Goal: Task Accomplishment & Management: Manage account settings

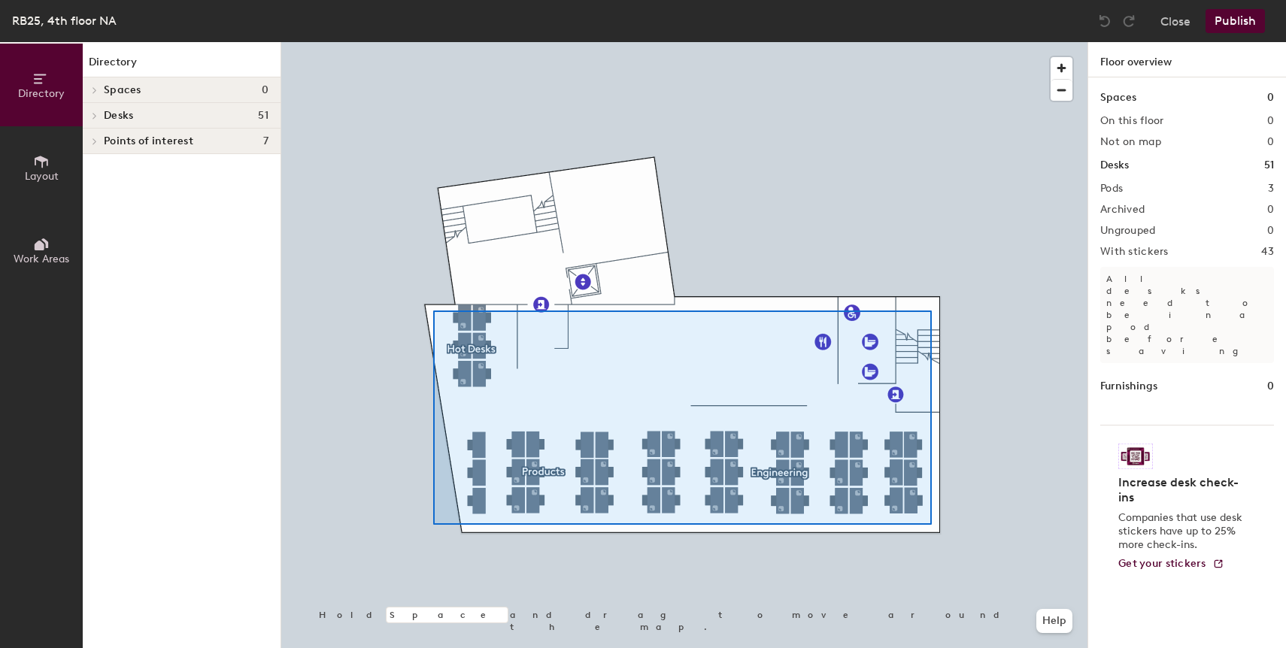
click at [433, 42] on div at bounding box center [684, 42] width 806 height 0
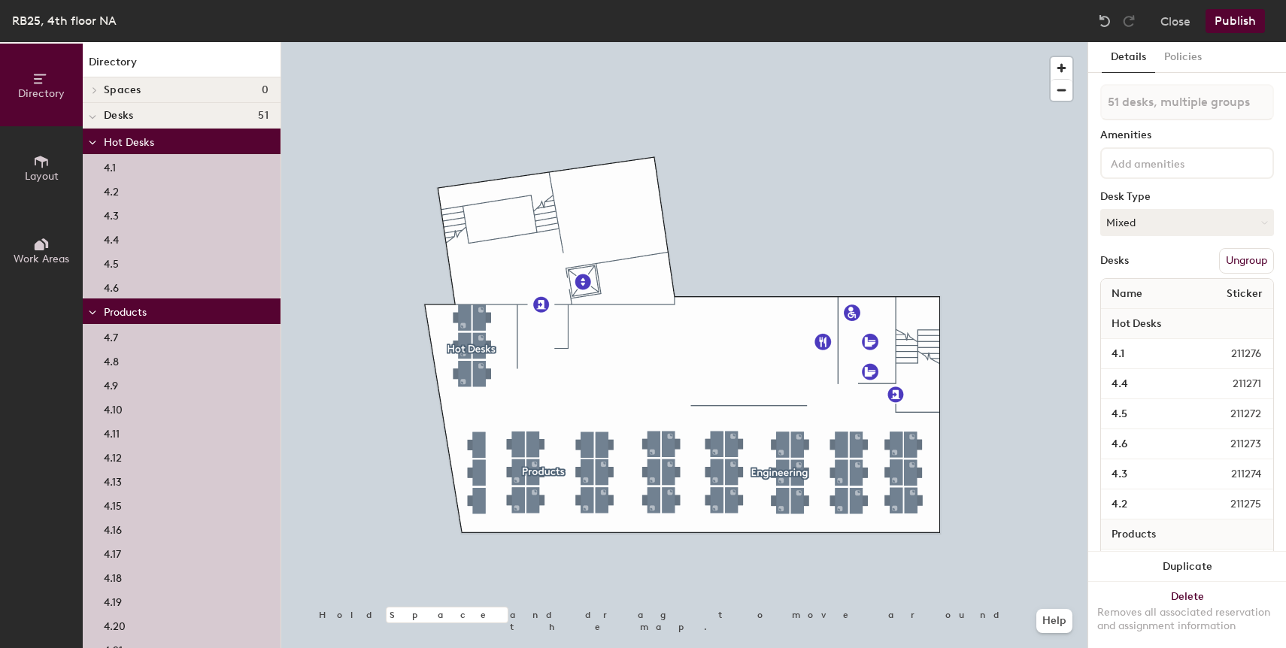
click at [1242, 263] on button "Ungroup" at bounding box center [1246, 261] width 55 height 26
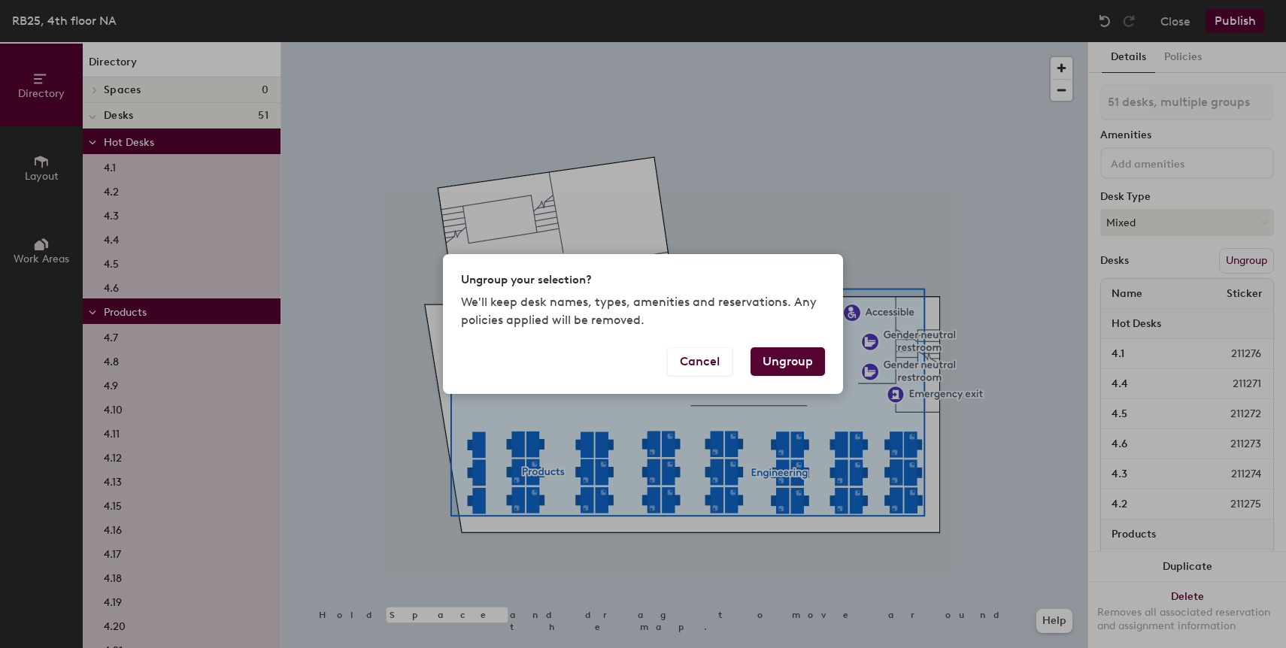
click at [780, 359] on button "Ungroup" at bounding box center [787, 361] width 74 height 29
type input "51 desks"
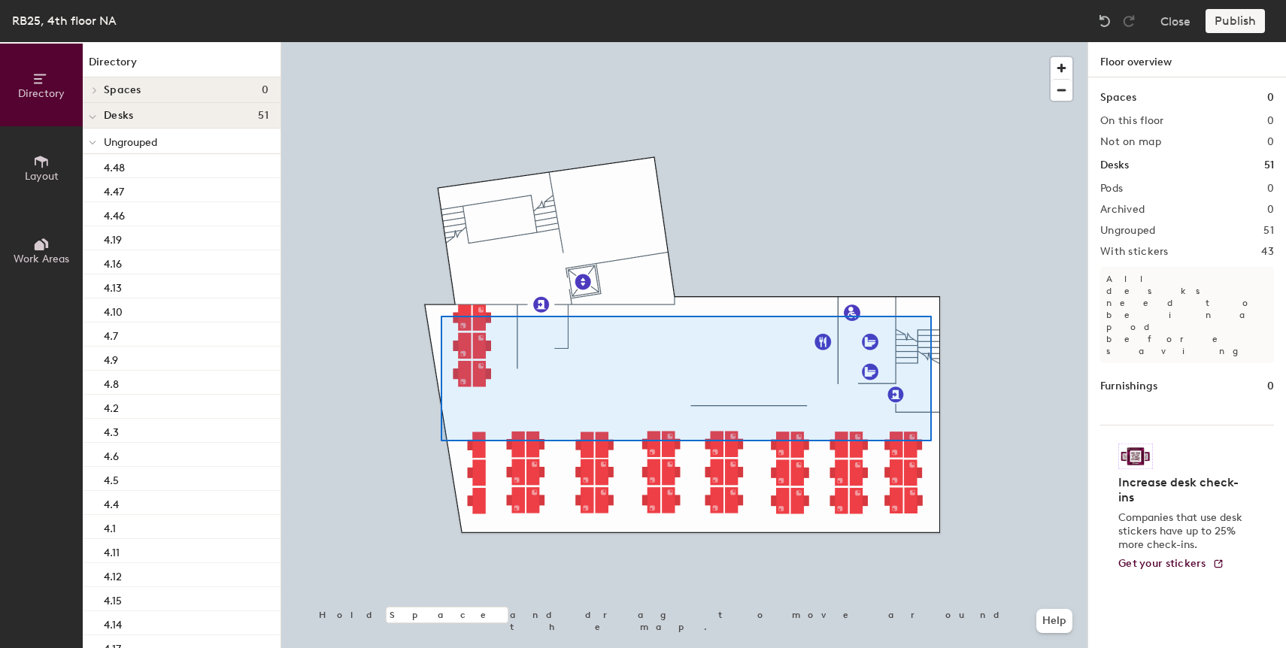
click at [441, 42] on div at bounding box center [684, 42] width 806 height 0
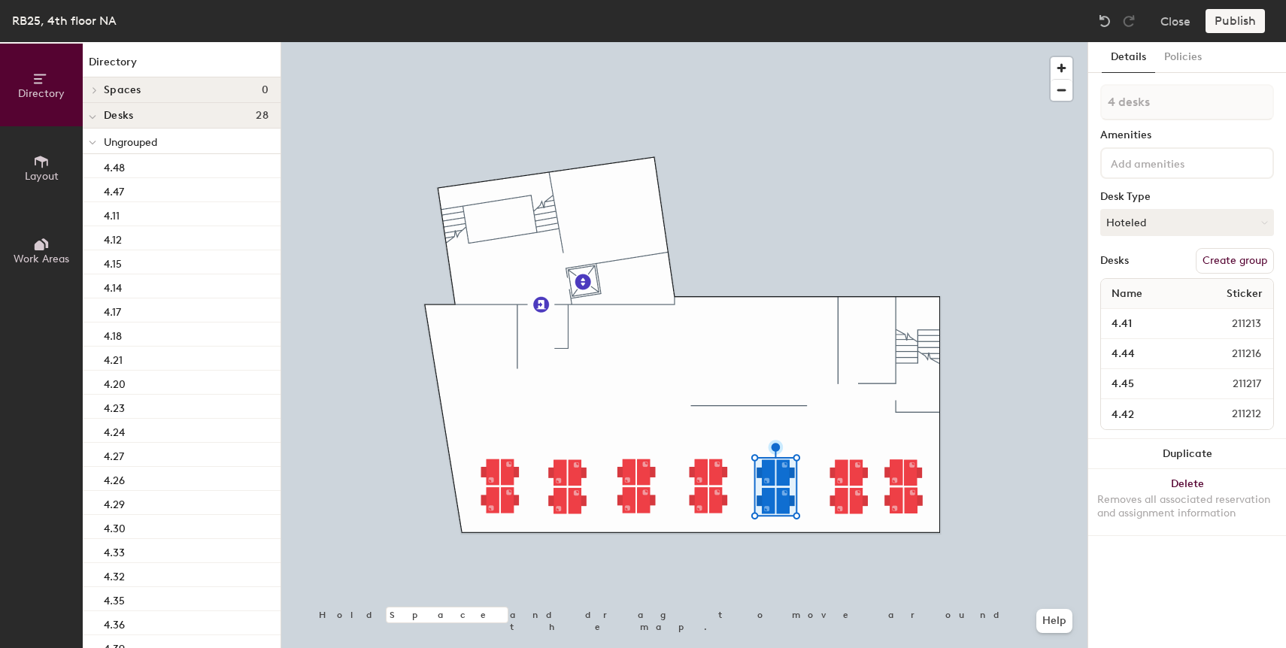
click at [961, 42] on div at bounding box center [684, 42] width 806 height 0
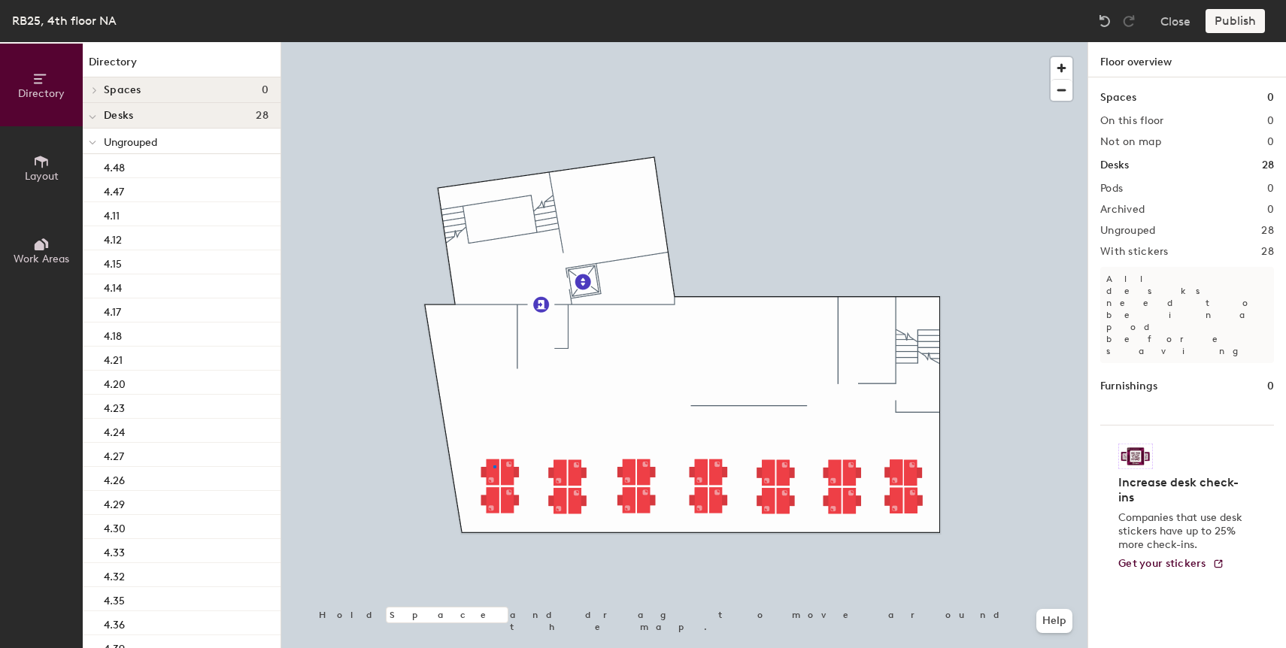
click at [493, 42] on div at bounding box center [684, 42] width 806 height 0
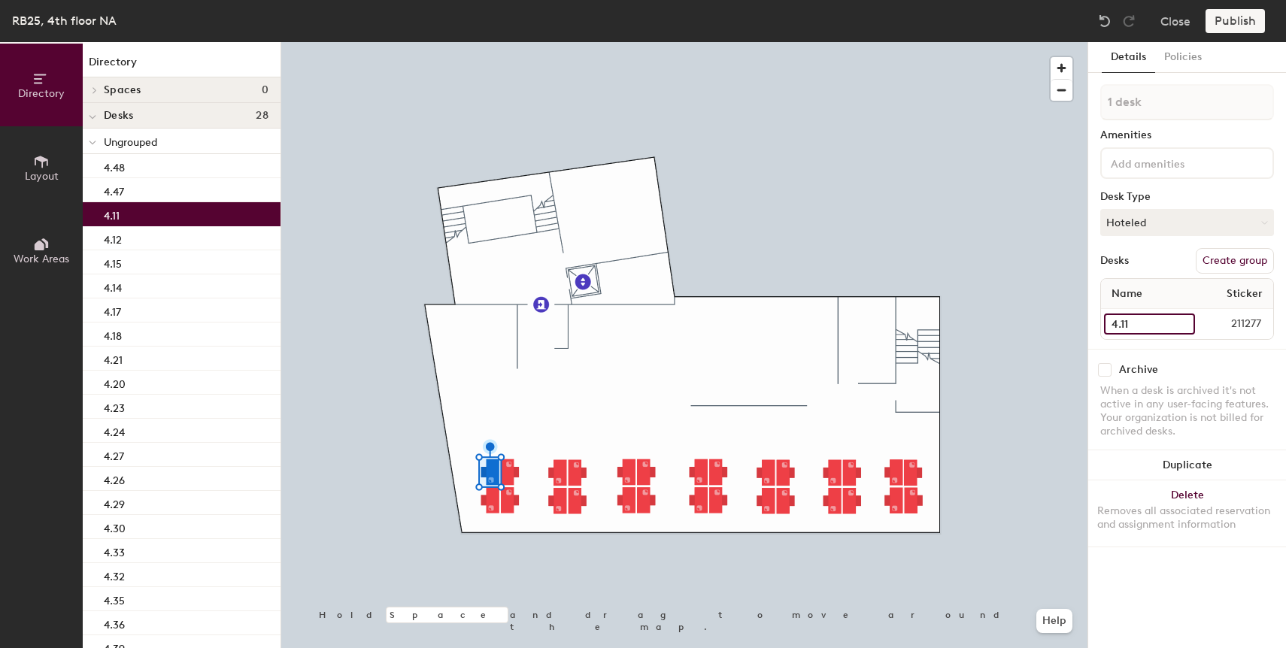
click at [1121, 323] on input "4.11" at bounding box center [1149, 324] width 91 height 21
type input "4.1"
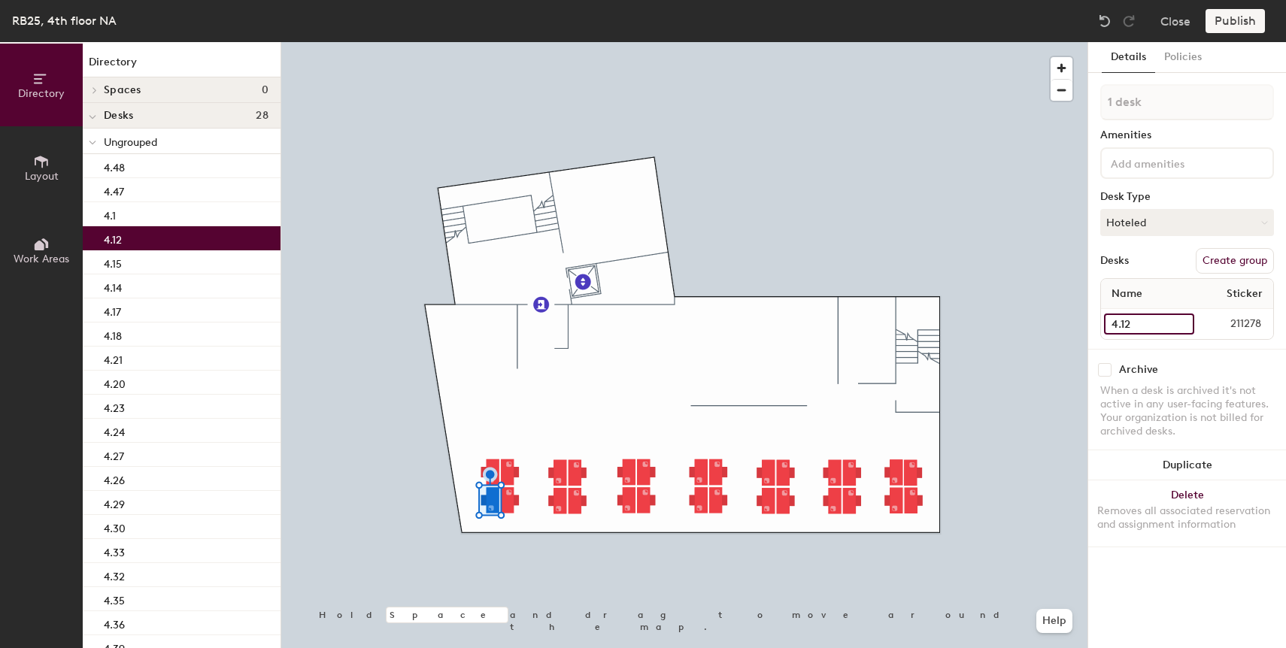
click at [1124, 326] on input "4.12" at bounding box center [1149, 324] width 90 height 21
type input "4.2"
click at [514, 42] on div at bounding box center [684, 42] width 806 height 0
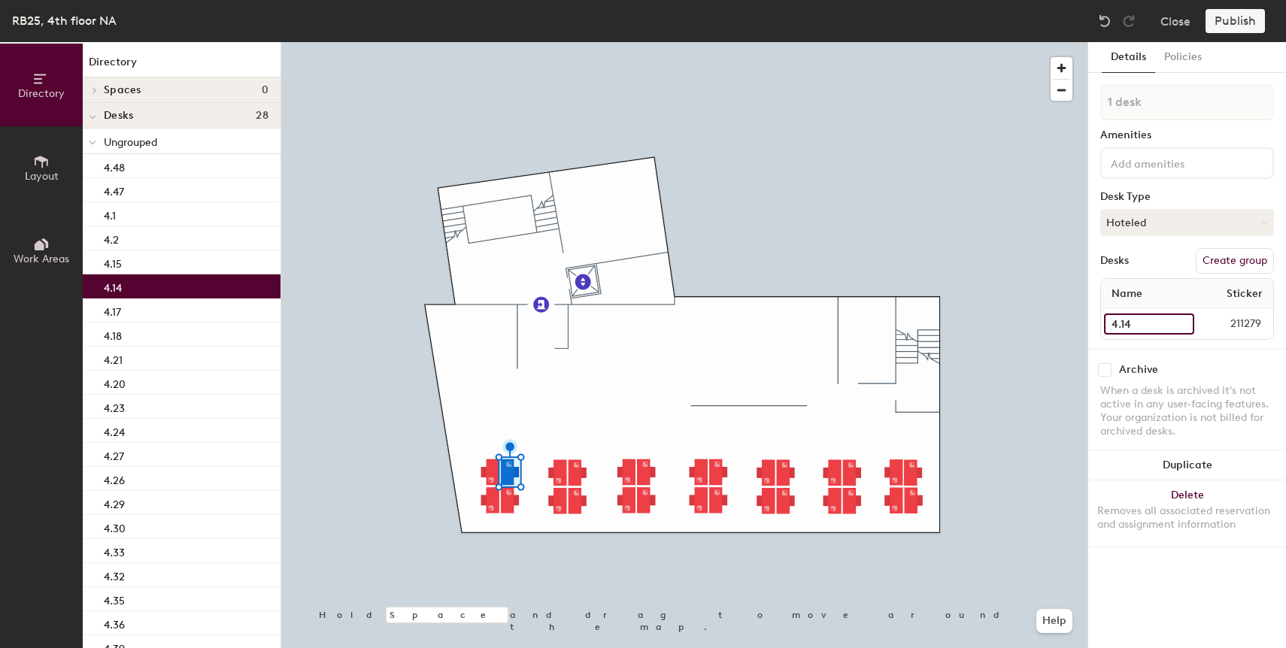
click at [1130, 329] on input "4.14" at bounding box center [1149, 324] width 90 height 21
click at [1077, 328] on div "Directory Layout Work Areas Directory Spaces 0 Desks 28 Ungrouped 4.48 4.47 4.1…" at bounding box center [643, 345] width 1286 height 606
type input "4.3"
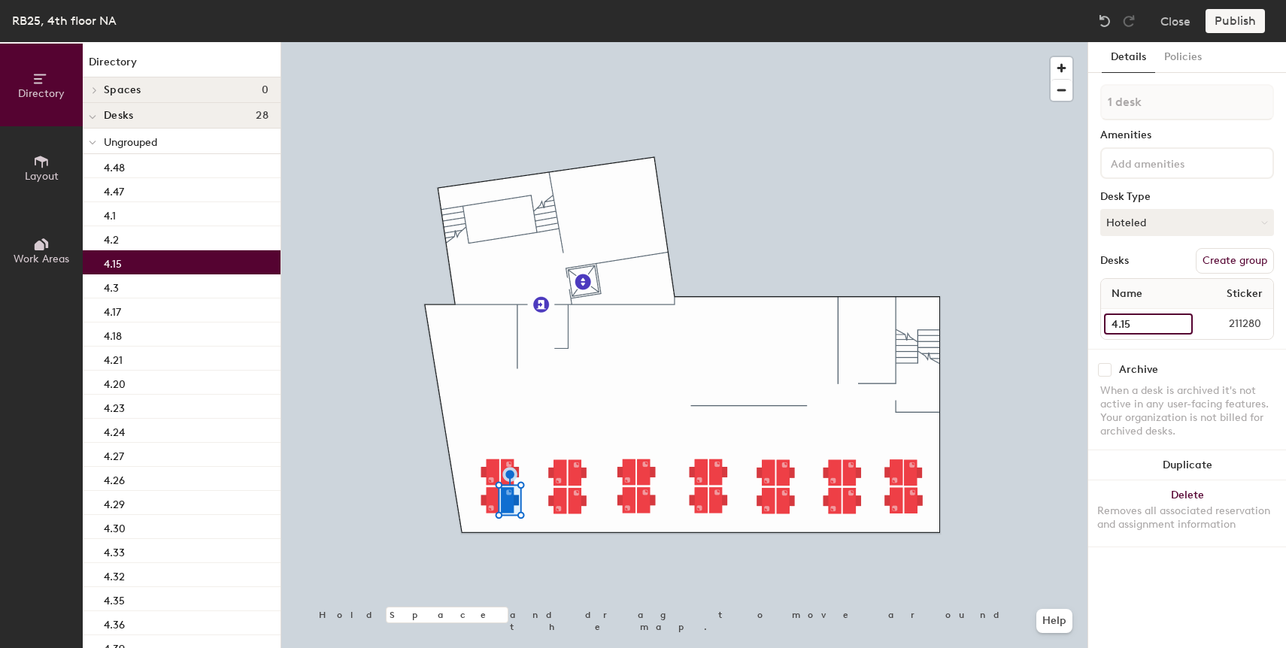
click at [1133, 326] on input "4.15" at bounding box center [1148, 324] width 89 height 21
paste input "3"
type input "4.4"
click at [553, 42] on div at bounding box center [684, 42] width 806 height 0
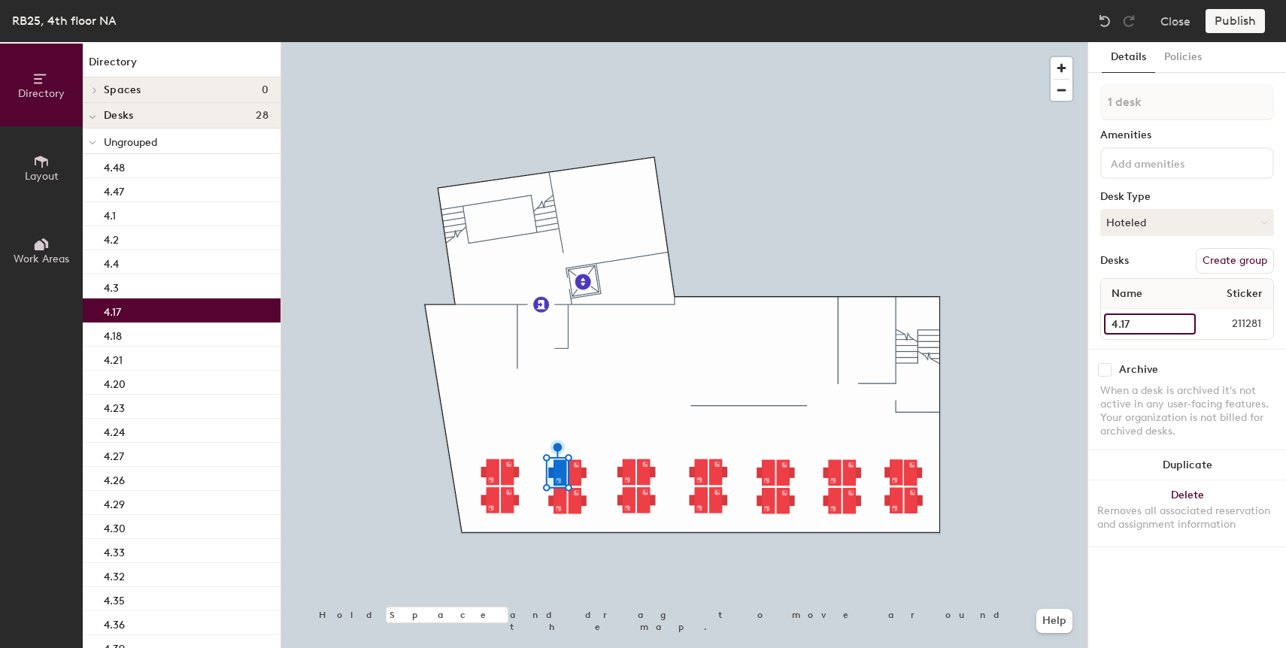
click at [1124, 322] on input "4.17" at bounding box center [1150, 324] width 92 height 21
paste input "3"
type input "4.5"
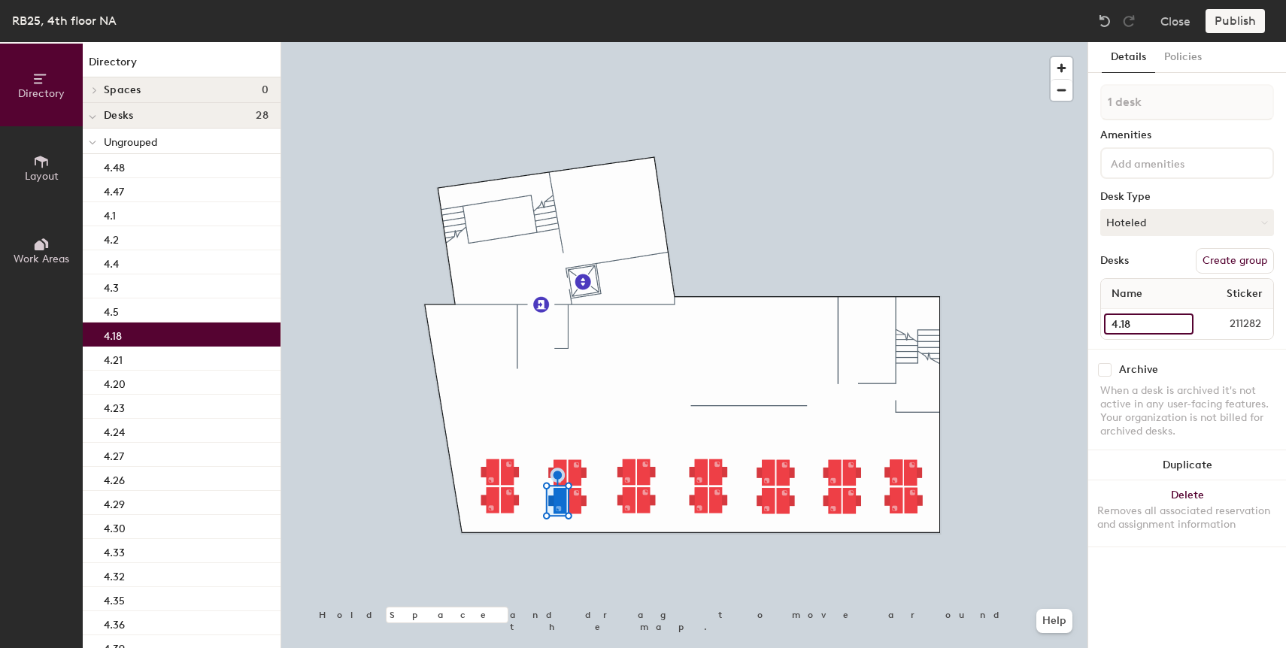
click at [1152, 314] on input "4.18" at bounding box center [1148, 324] width 89 height 21
paste input "3"
type input "4.6"
click at [577, 42] on div at bounding box center [684, 42] width 806 height 0
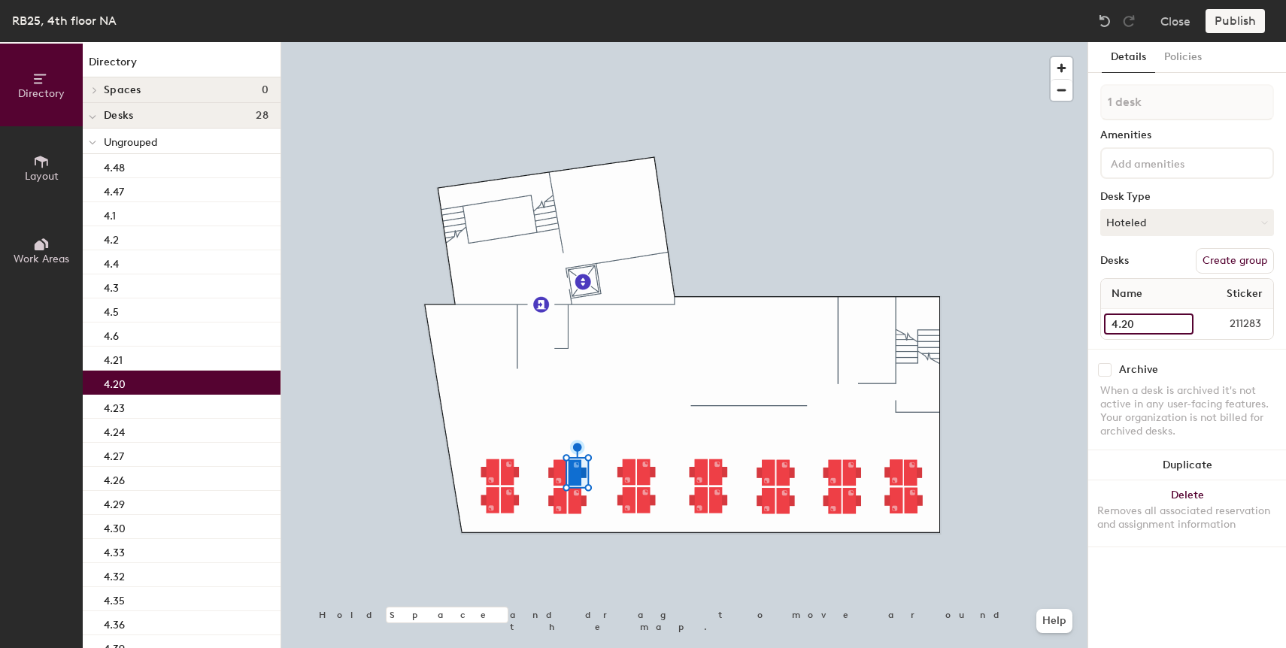
click at [1144, 325] on input "4.20" at bounding box center [1148, 324] width 89 height 21
paste input "3"
type input "4.7"
click at [586, 42] on div at bounding box center [684, 42] width 806 height 0
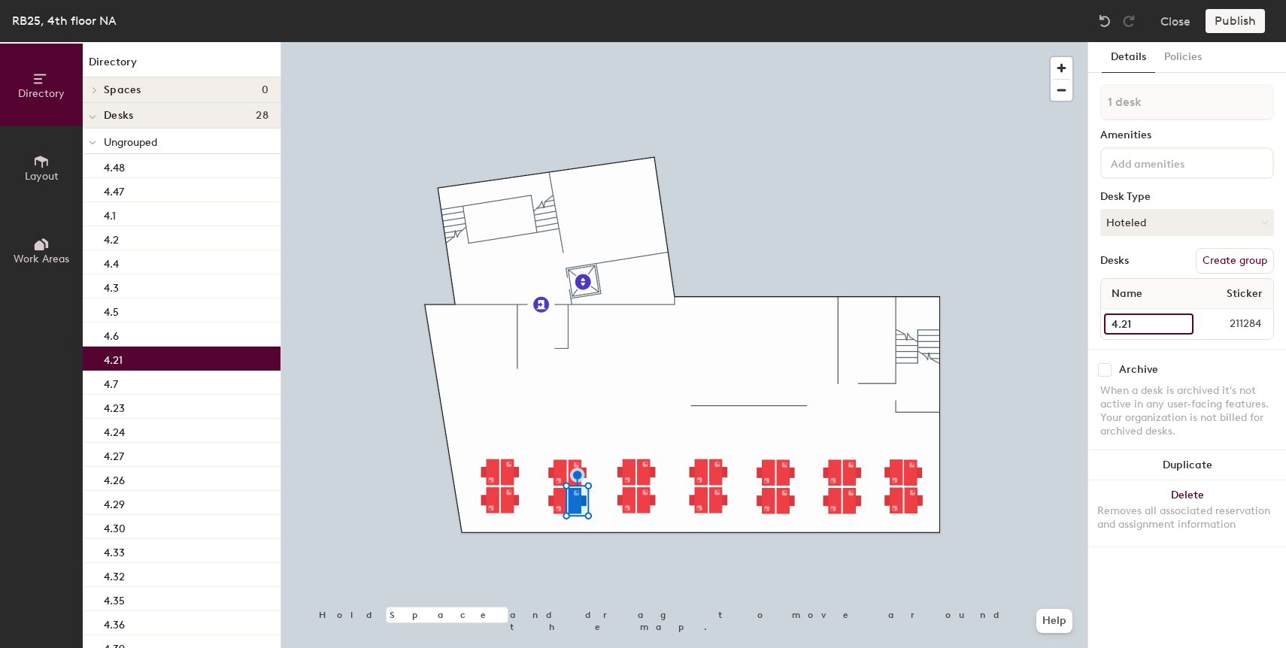
click at [1136, 318] on input "4.21" at bounding box center [1148, 324] width 89 height 21
paste input "3"
type input "4.8"
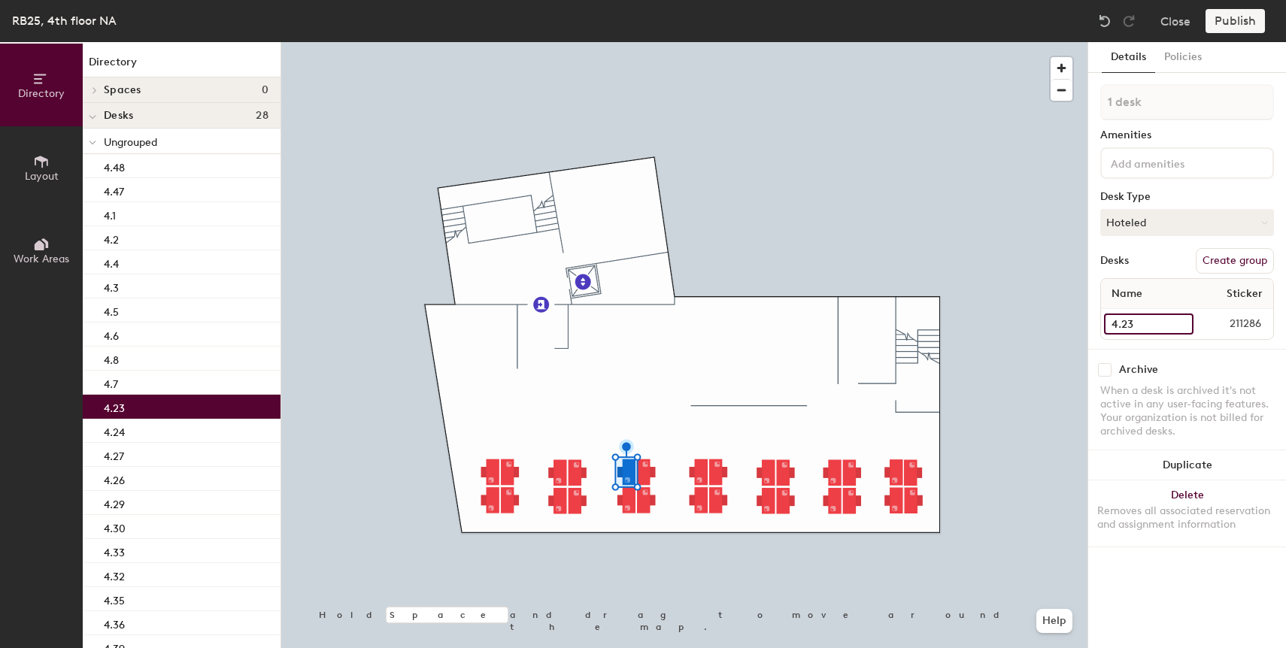
click at [1136, 323] on input "4.23" at bounding box center [1148, 324] width 89 height 21
paste input
type input "4.9"
click at [623, 42] on div at bounding box center [684, 42] width 806 height 0
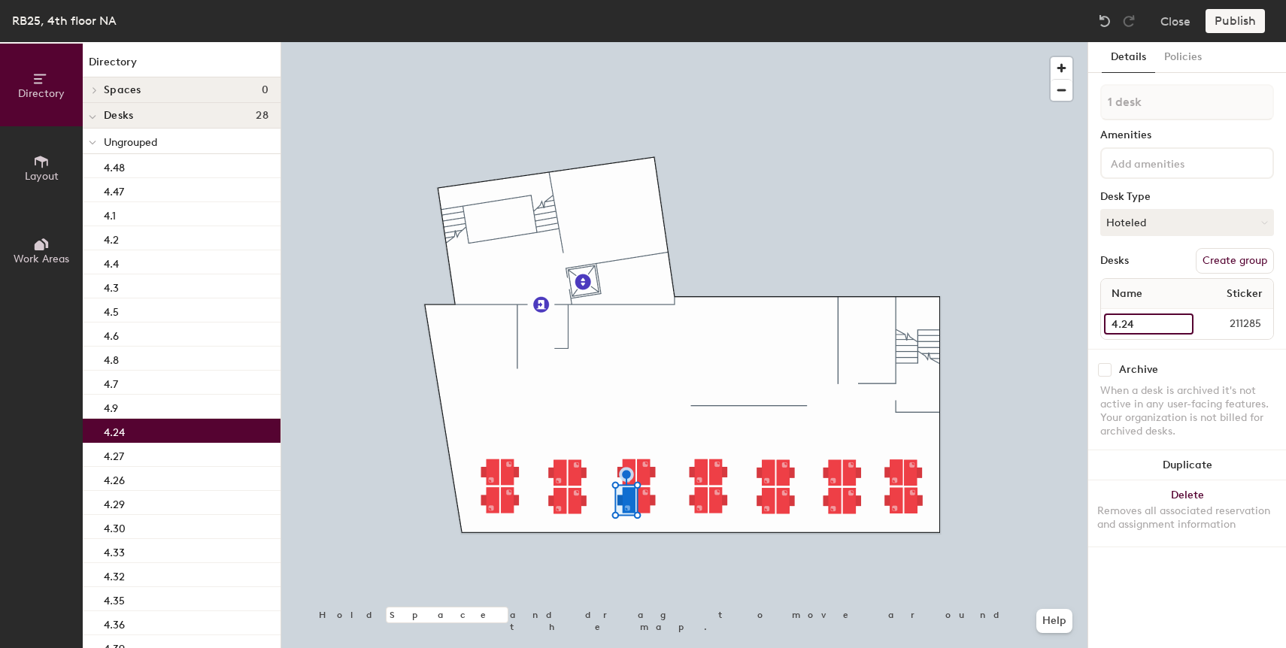
click at [1143, 324] on input "4.24" at bounding box center [1148, 324] width 89 height 21
paste input "3"
click at [1120, 327] on input "4.10" at bounding box center [1148, 324] width 89 height 21
type input "4.10"
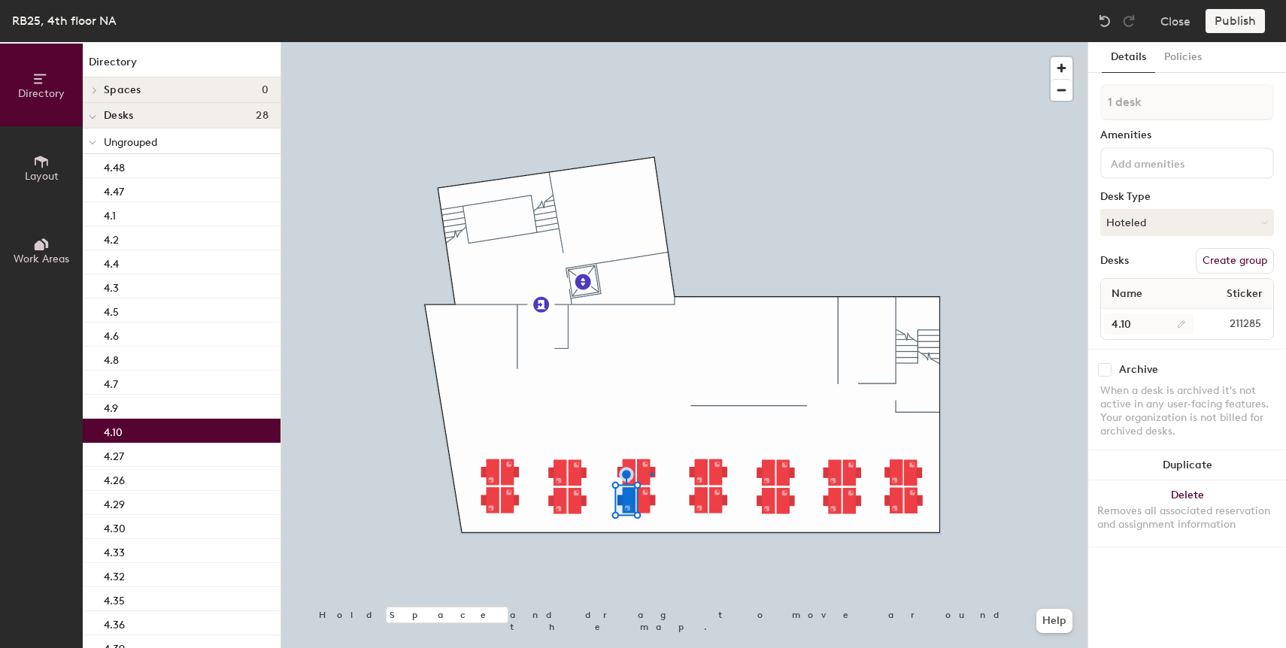
click at [650, 42] on div at bounding box center [684, 42] width 806 height 0
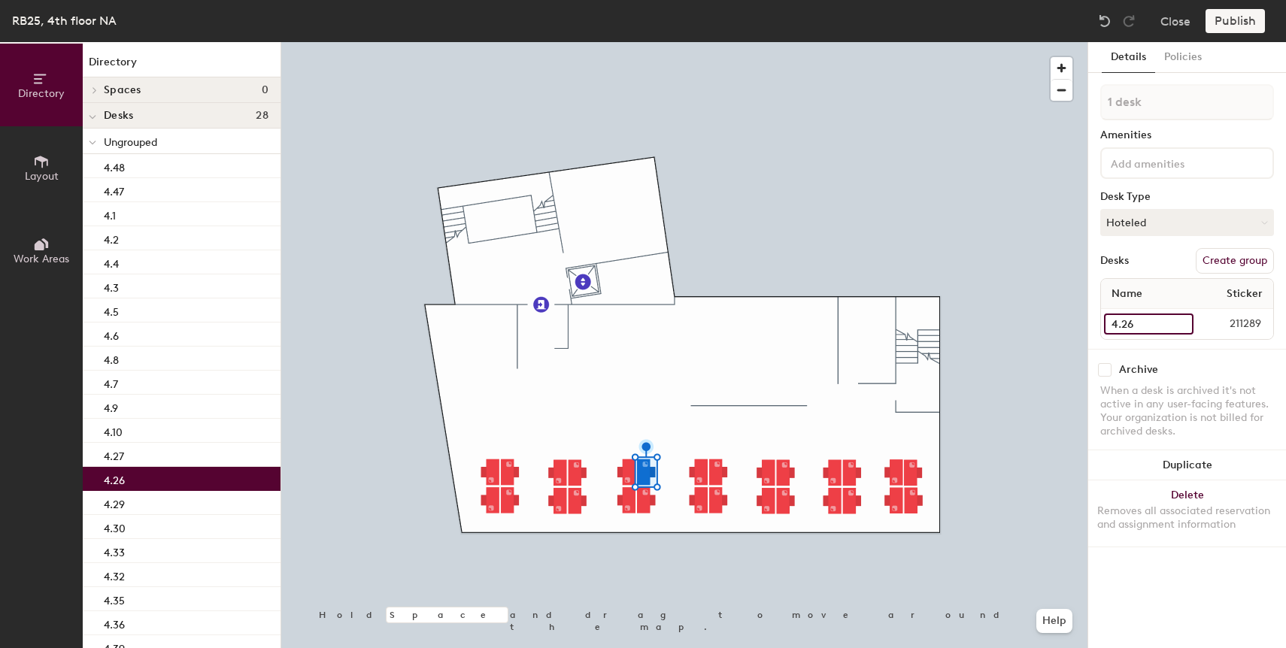
click at [1122, 325] on input "4.26" at bounding box center [1148, 324] width 89 height 21
paste input "10"
type input "4.11"
click at [645, 42] on div at bounding box center [684, 42] width 806 height 0
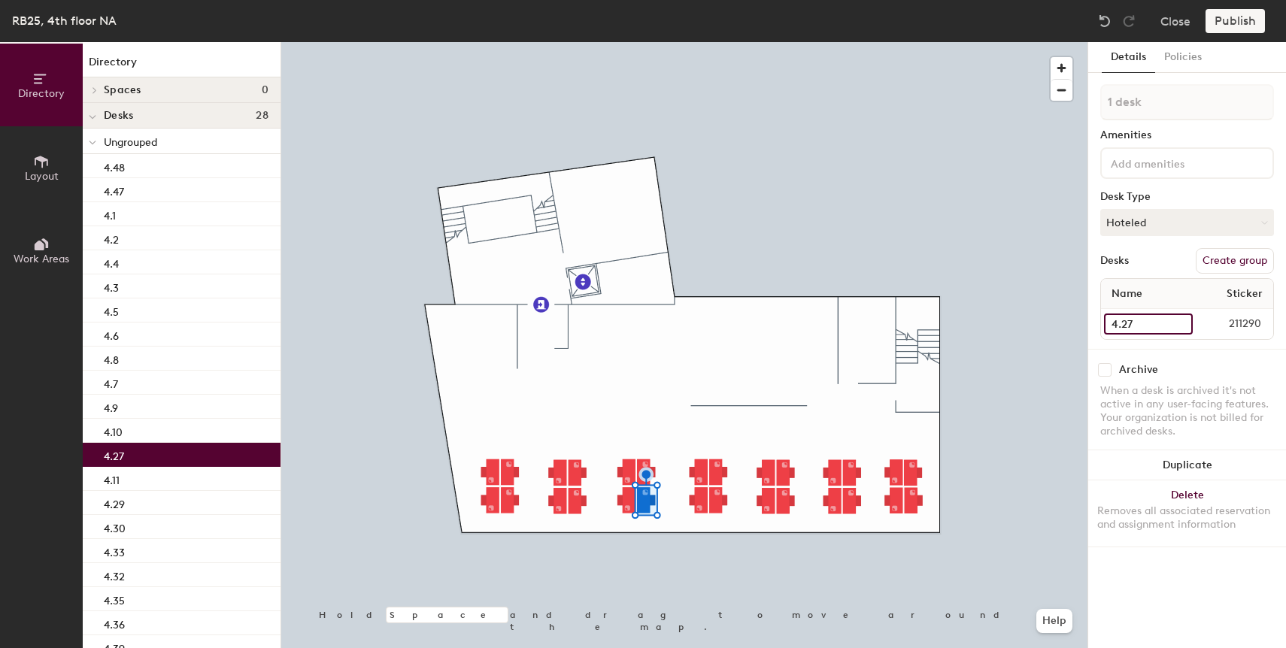
click at [1131, 326] on input "4.27" at bounding box center [1148, 324] width 89 height 21
paste input "10"
type input "4.12"
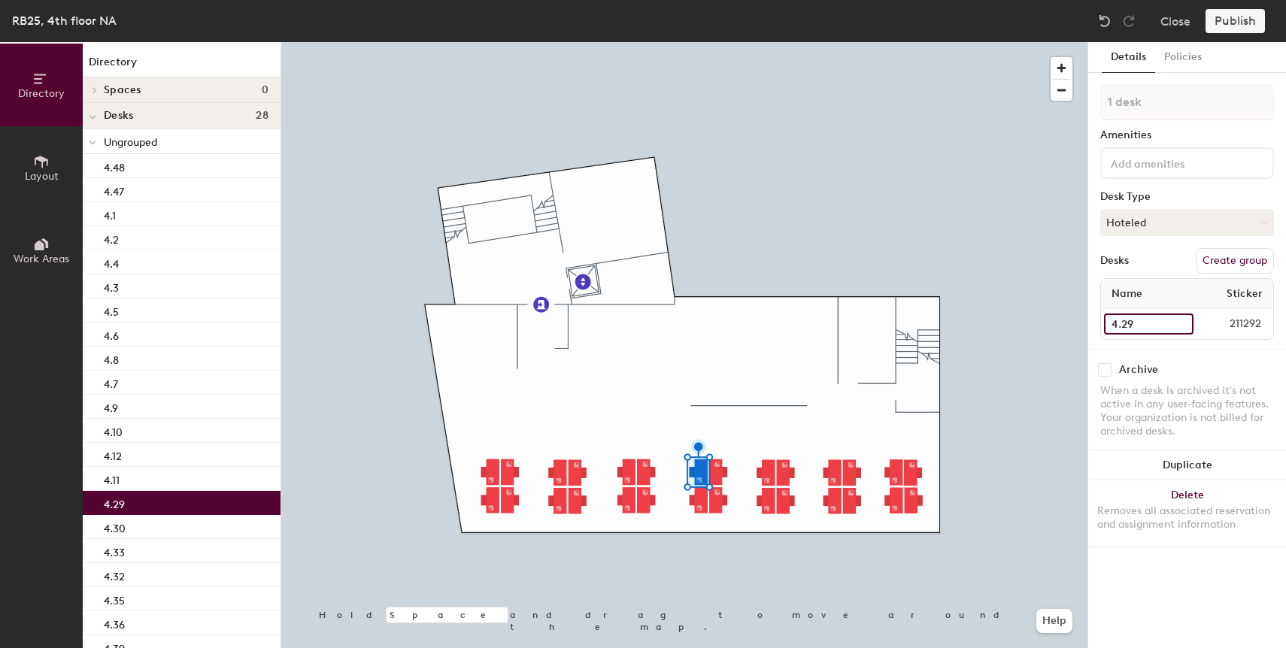
click at [1131, 323] on input "4.29" at bounding box center [1148, 324] width 89 height 21
paste input "10"
type input "4.13"
click at [697, 42] on div at bounding box center [684, 42] width 806 height 0
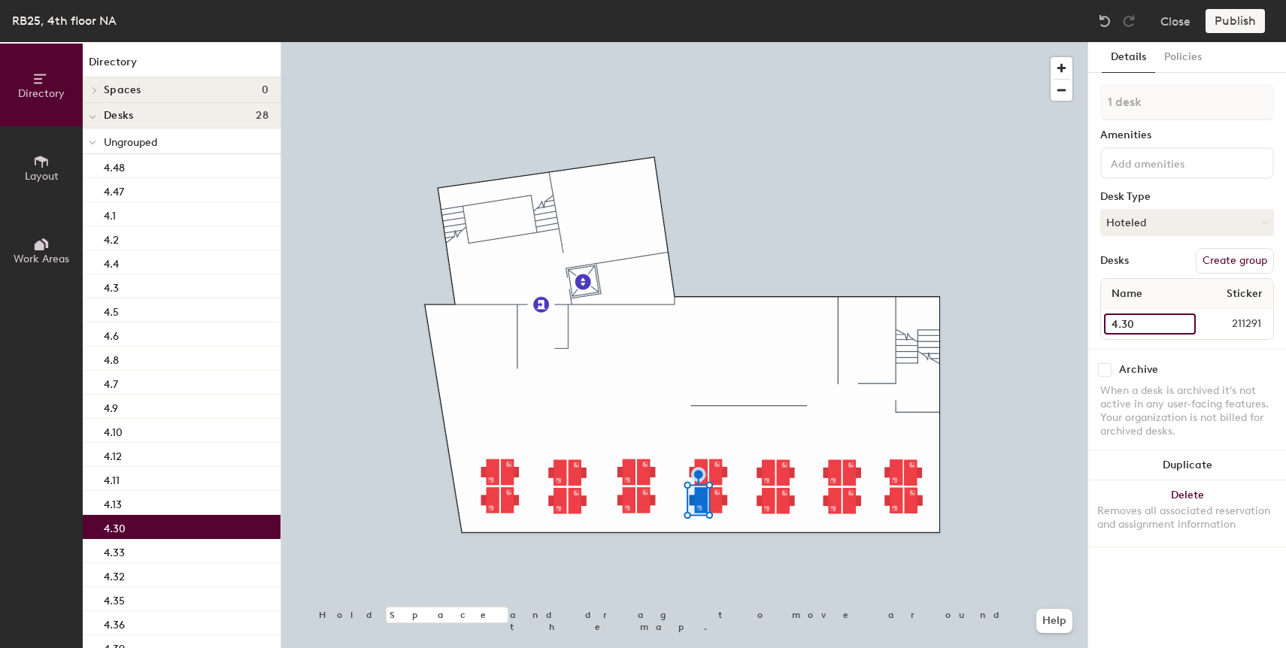
click at [1119, 329] on input "4.30" at bounding box center [1150, 324] width 92 height 21
paste input "1"
type input "4.14"
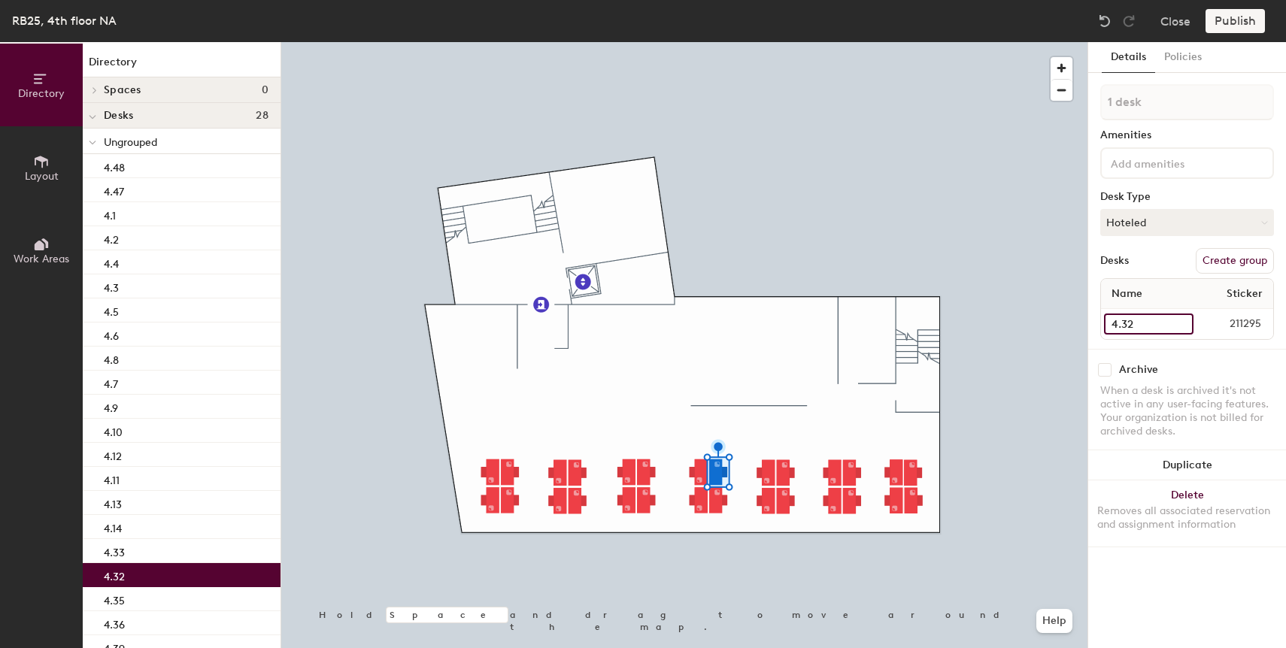
click at [1129, 319] on input "4.32" at bounding box center [1148, 324] width 89 height 21
paste input "10"
type input "4.15"
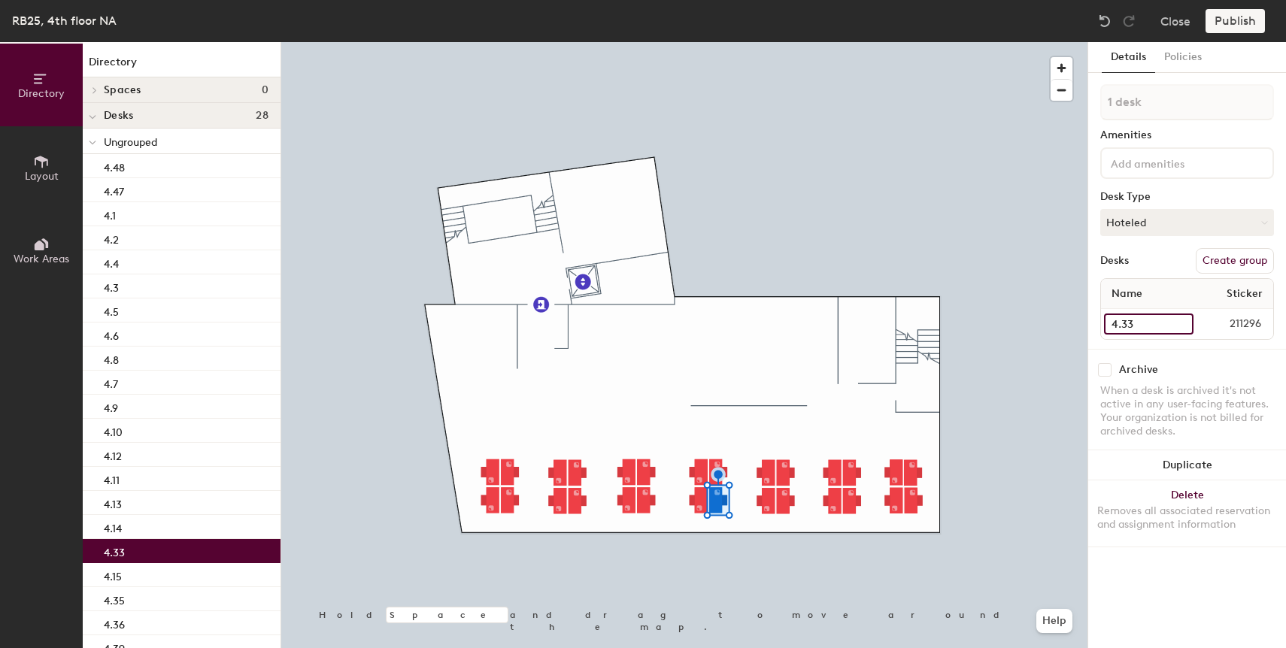
click at [1124, 323] on input "4.33" at bounding box center [1148, 324] width 89 height 21
paste input "10"
type input "4.16"
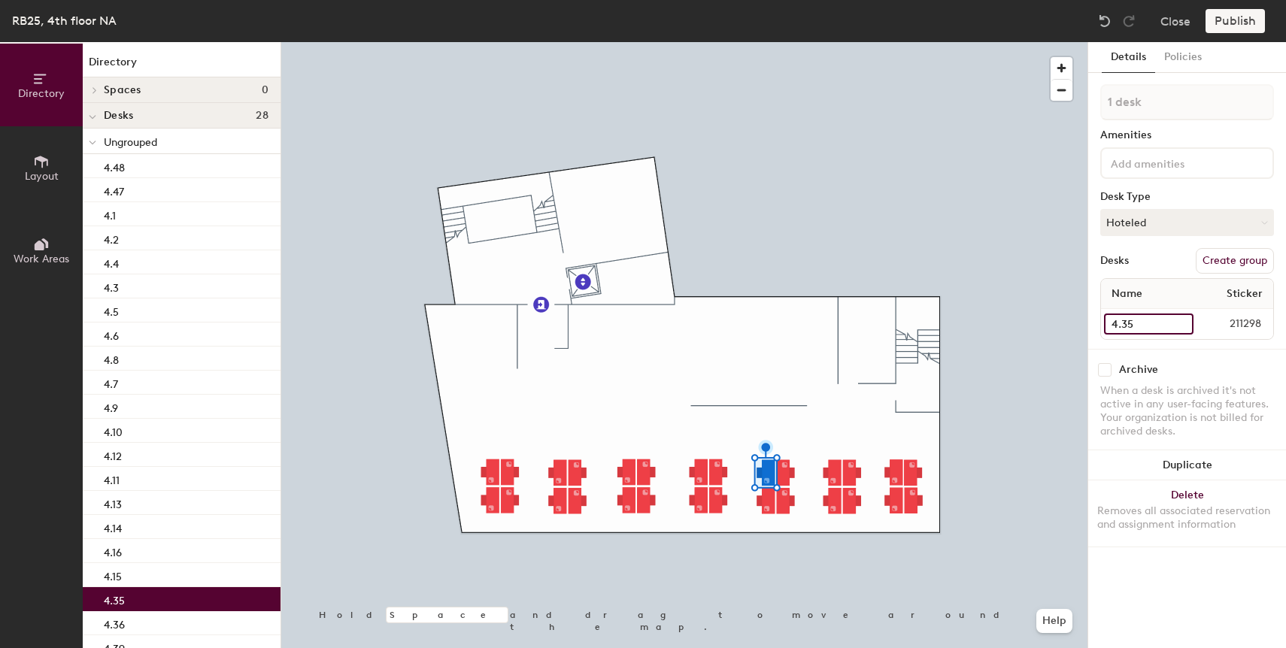
click at [1132, 321] on input "4.35" at bounding box center [1148, 324] width 89 height 21
paste input "10"
type input "4.17"
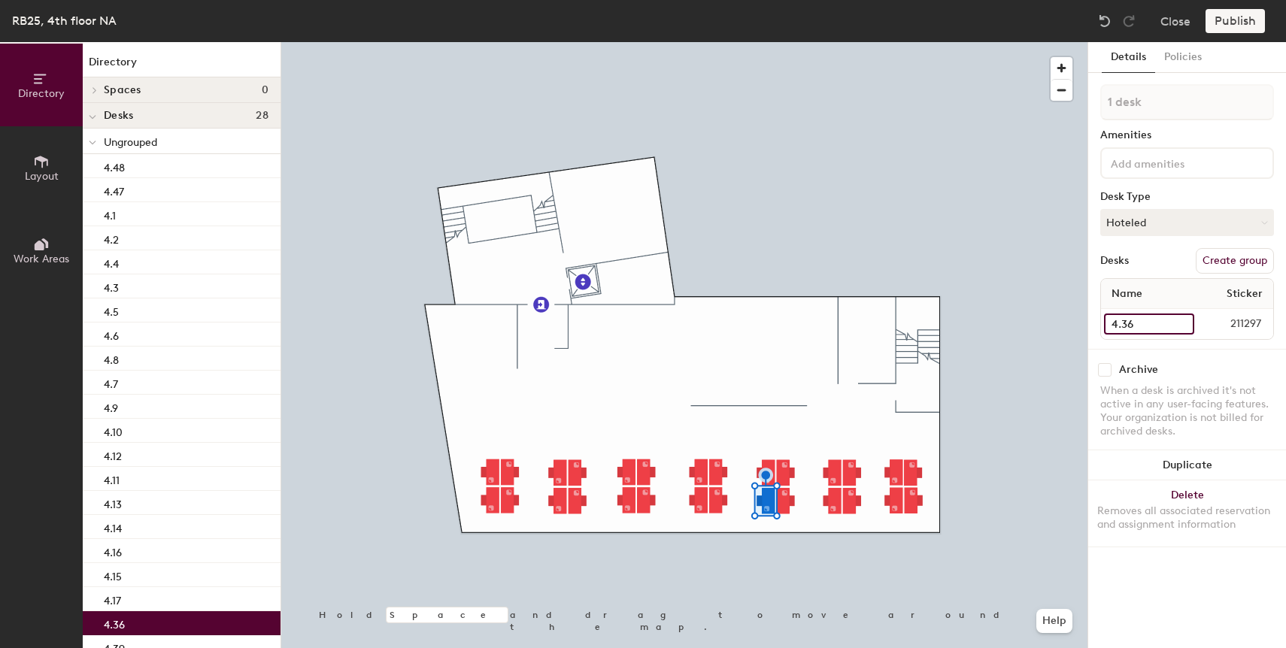
click at [1131, 324] on input "4.36" at bounding box center [1149, 324] width 90 height 21
paste input "10"
type input "4.18"
click at [790, 42] on div at bounding box center [684, 42] width 806 height 0
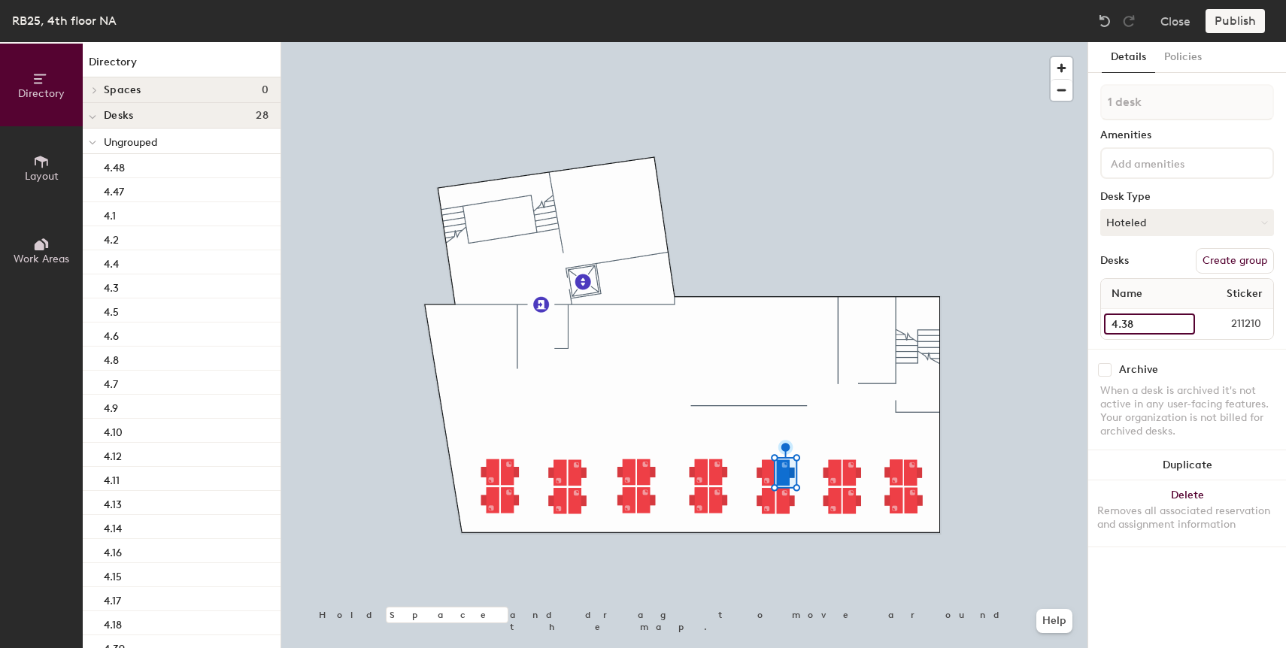
click at [1134, 323] on input "4.38" at bounding box center [1149, 324] width 91 height 21
paste input "10"
type input "4.19"
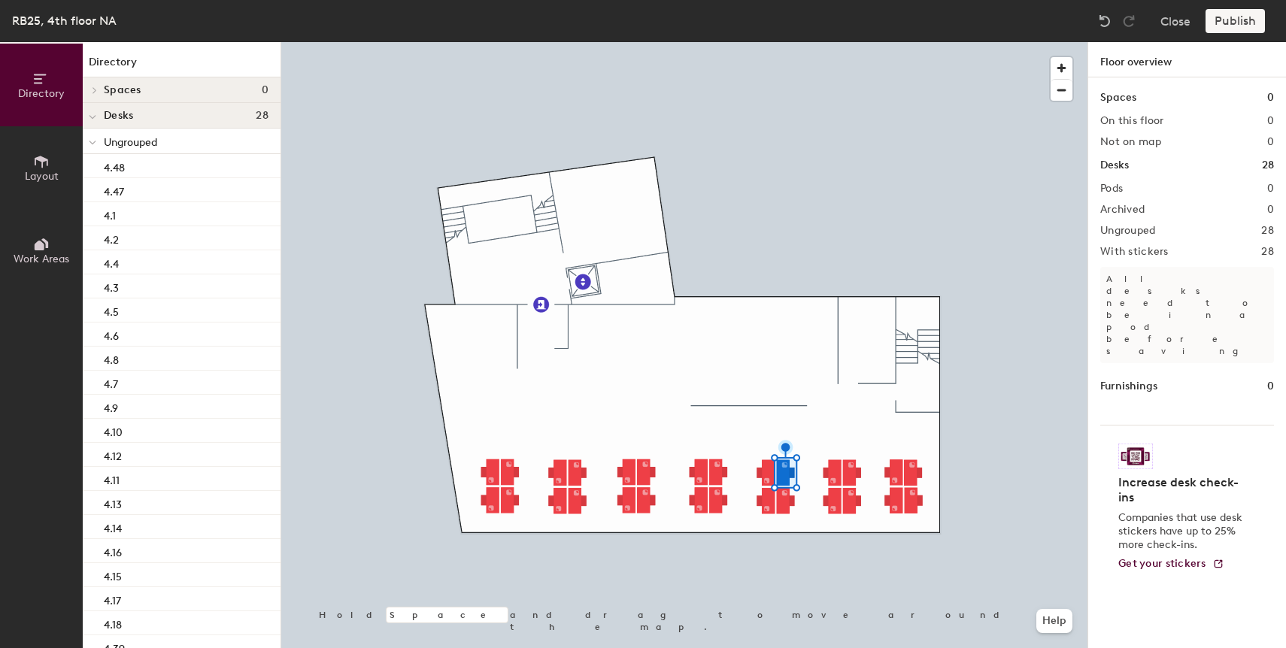
click at [786, 42] on div at bounding box center [684, 42] width 806 height 0
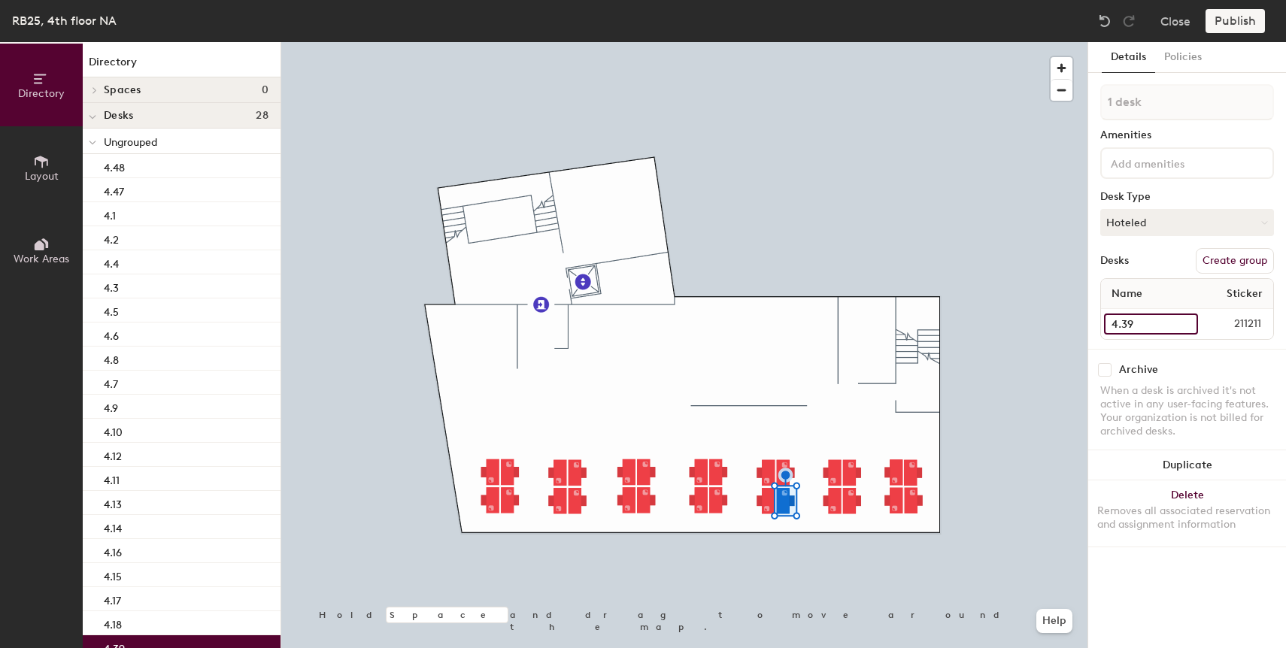
click at [1128, 323] on input "4.39" at bounding box center [1151, 324] width 94 height 21
paste input "10"
click at [1127, 322] on input "4.20" at bounding box center [1151, 324] width 94 height 21
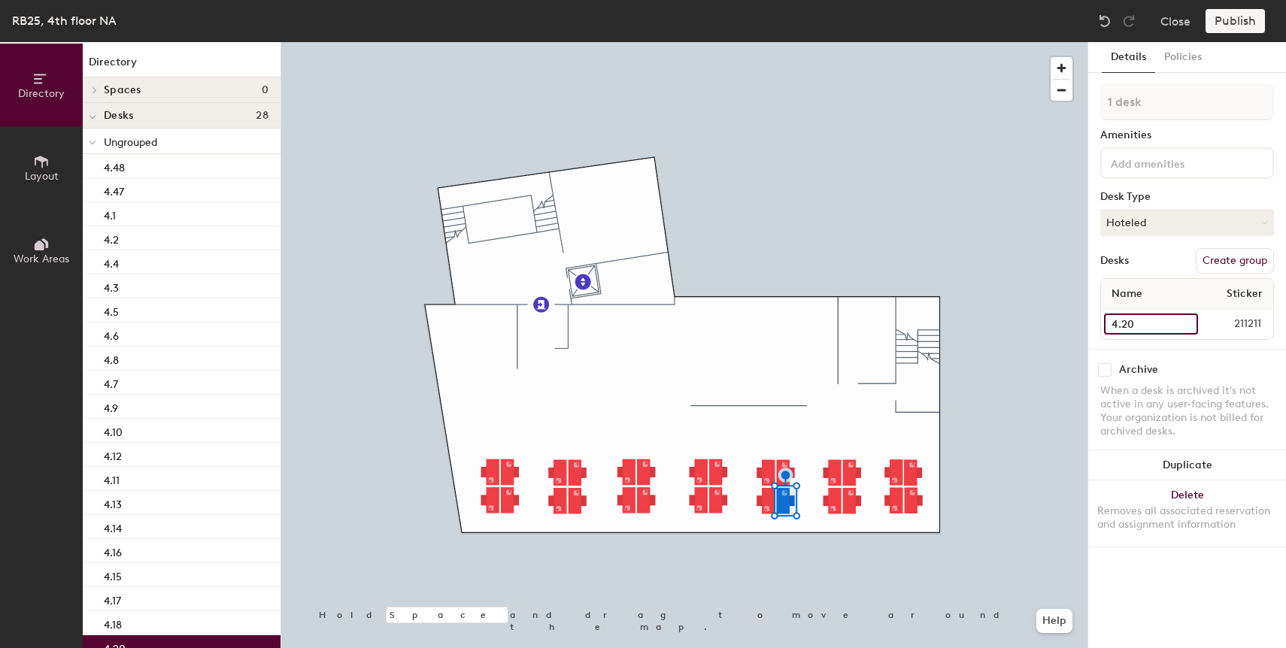
type input "4.20"
click at [1122, 321] on input "4.41" at bounding box center [1150, 324] width 92 height 21
paste input "20"
type input "4.21"
click at [1130, 323] on input "4.42" at bounding box center [1150, 324] width 92 height 21
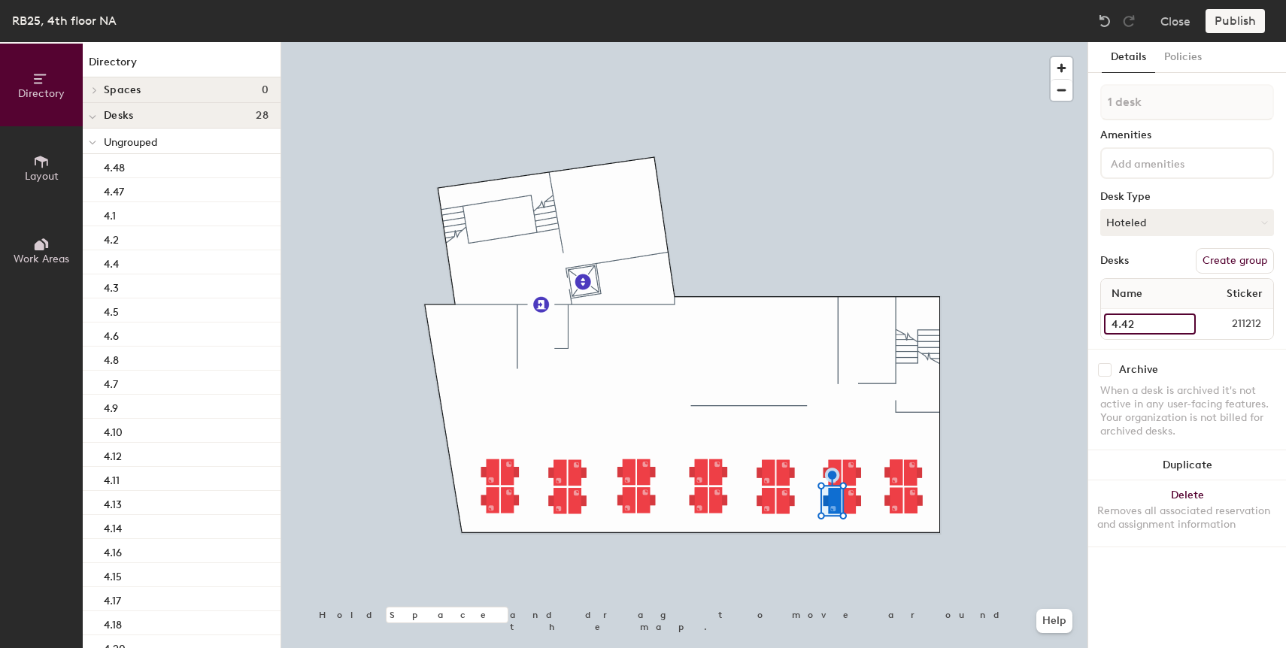
paste input "20"
type input "4.22"
click at [1129, 322] on input "4.44" at bounding box center [1150, 324] width 92 height 21
paste input "20"
type input "4.23"
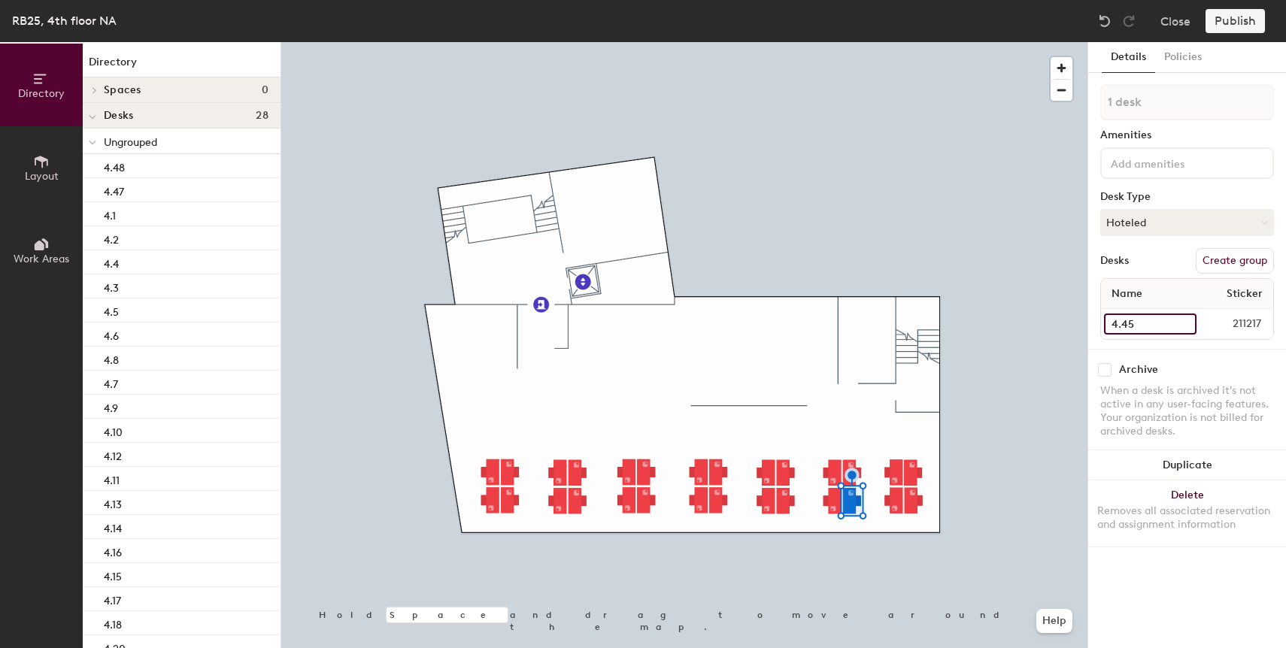
click at [1147, 322] on input "4.45" at bounding box center [1150, 324] width 92 height 21
paste input "20"
type input "4.24"
click at [892, 42] on div at bounding box center [684, 42] width 806 height 0
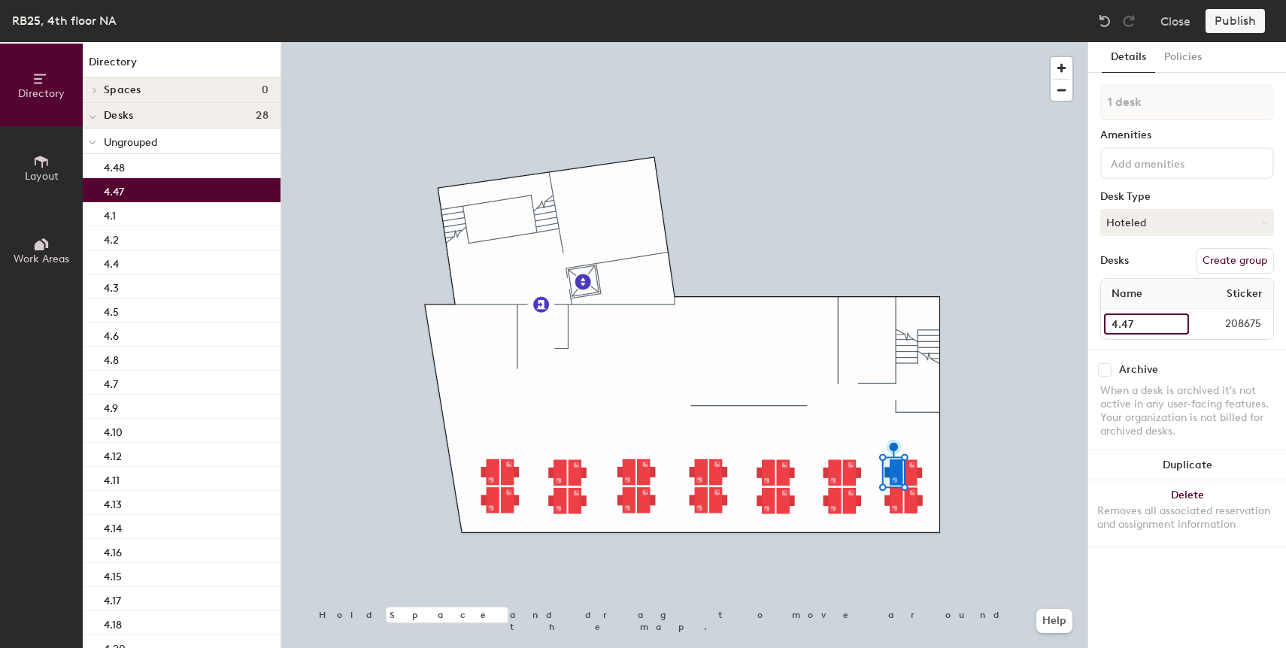
click at [1135, 319] on input "4.47" at bounding box center [1146, 324] width 85 height 21
paste input "20"
type input "4.25"
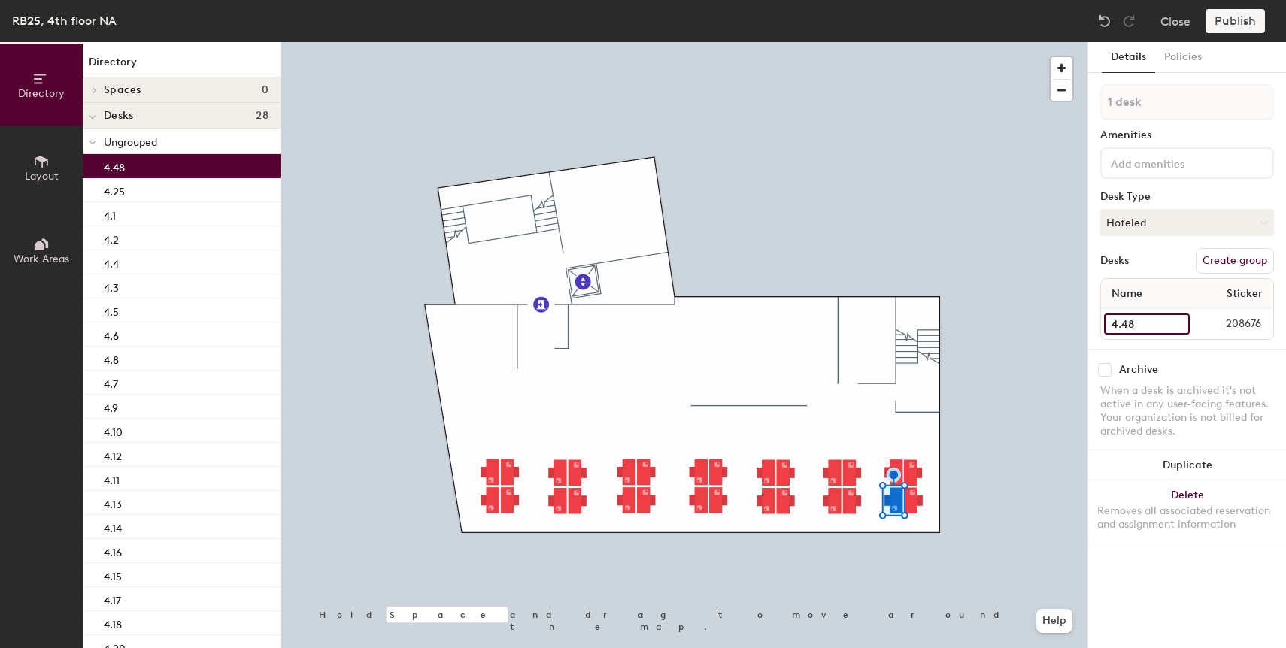
click at [1131, 322] on input "4.48" at bounding box center [1147, 324] width 86 height 21
paste input "20"
type input "4.26"
click at [910, 42] on div at bounding box center [684, 42] width 806 height 0
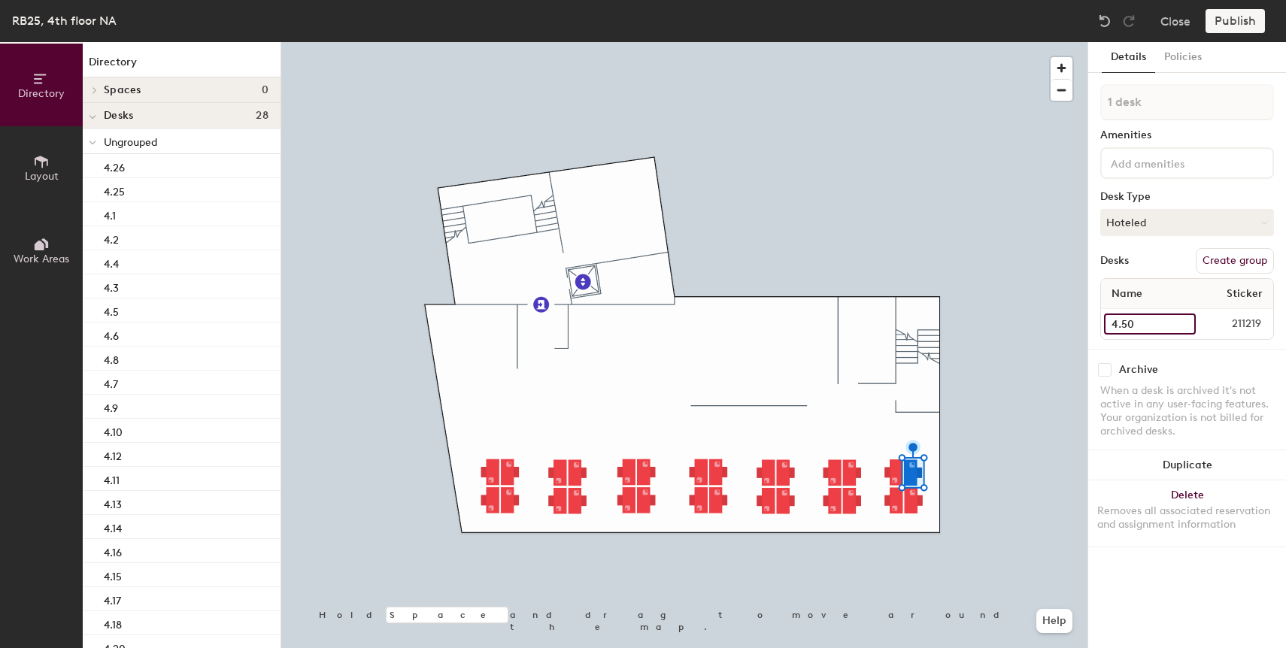
click at [1141, 332] on input "4.50" at bounding box center [1150, 324] width 92 height 21
paste input "2"
type input "4.27"
click at [908, 42] on div at bounding box center [684, 42] width 806 height 0
click at [1117, 329] on input "4.51" at bounding box center [1148, 324] width 89 height 21
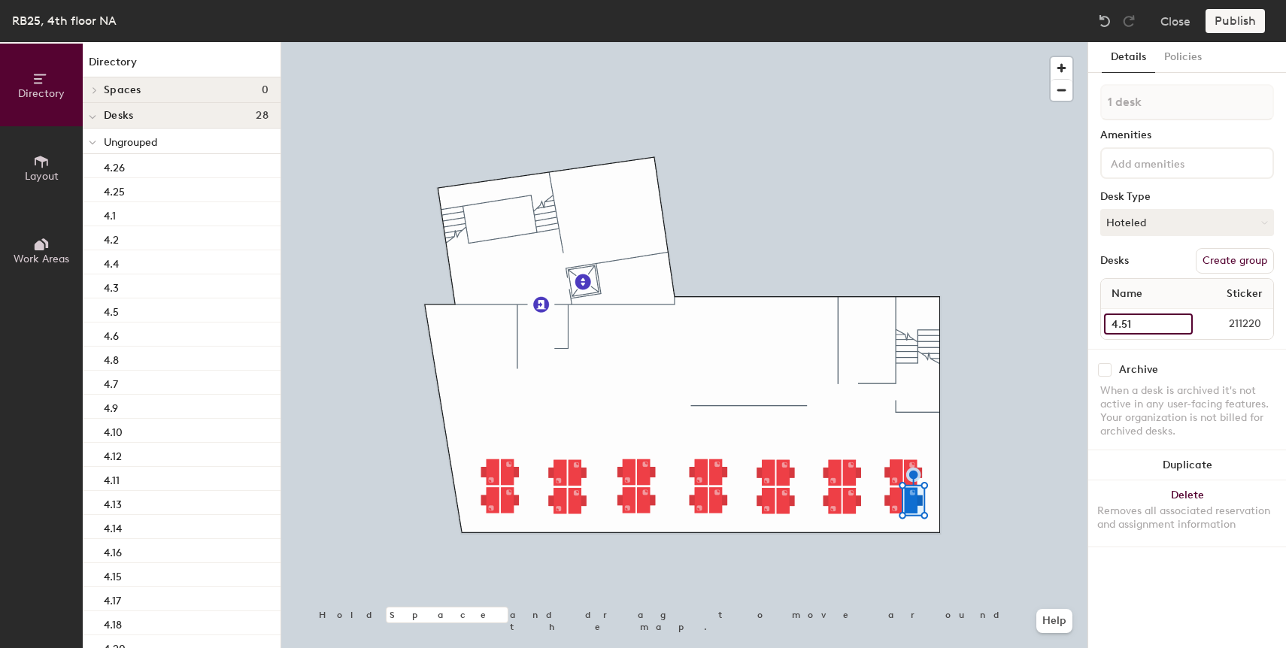
paste input "20"
type input "4.28"
click at [1079, 42] on div at bounding box center [684, 42] width 806 height 0
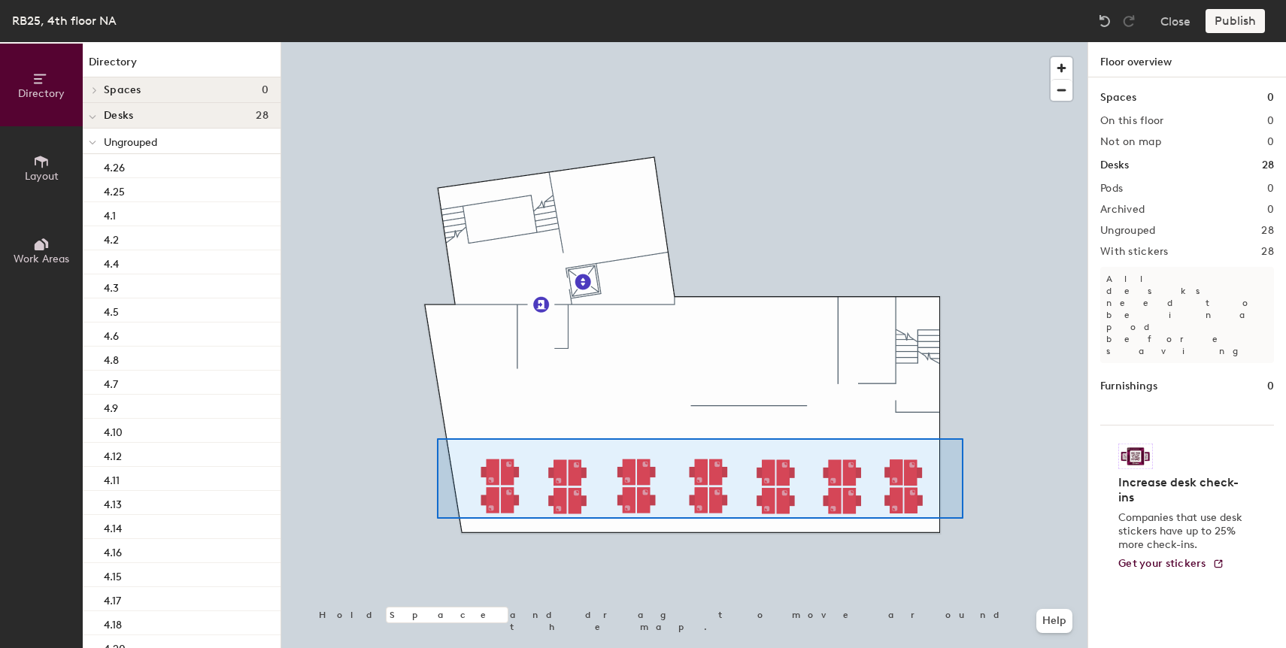
click at [437, 42] on div at bounding box center [684, 42] width 806 height 0
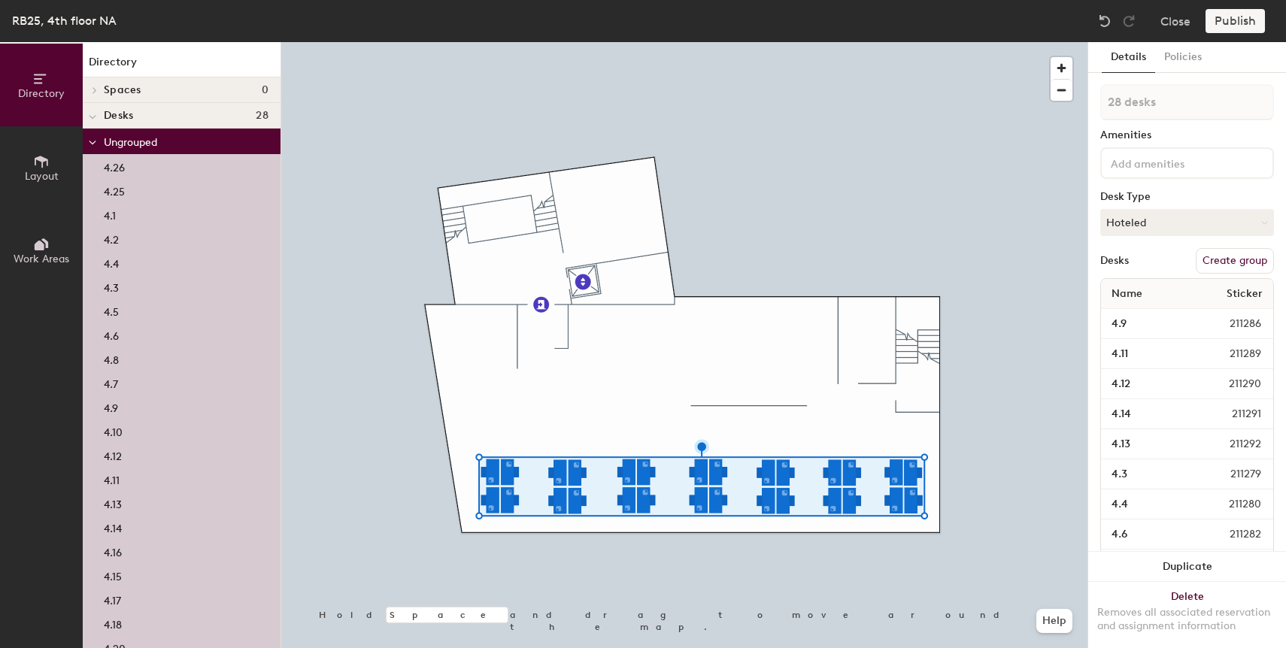
click at [1241, 260] on button "Create group" at bounding box center [1234, 261] width 78 height 26
click at [1164, 101] on input "Pod 1" at bounding box center [1187, 102] width 174 height 36
type input "Platform"
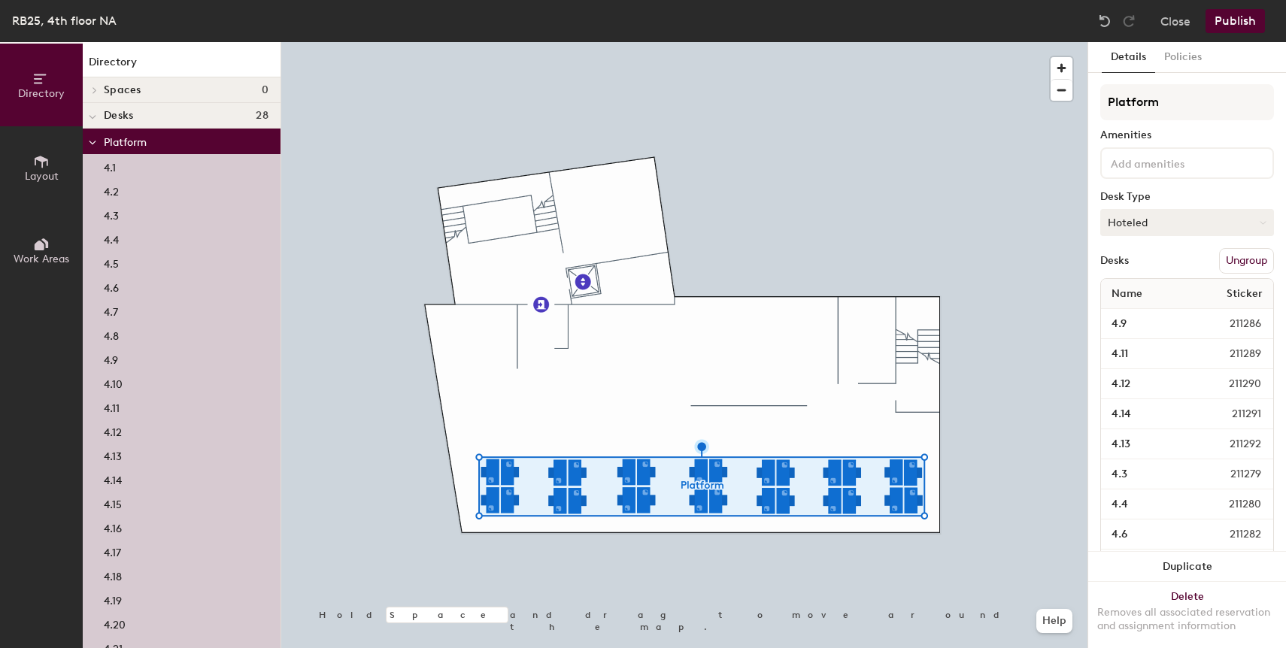
click at [1181, 218] on button "Hoteled" at bounding box center [1187, 222] width 174 height 27
click at [1148, 317] on div "Hoteled" at bounding box center [1176, 314] width 150 height 23
click at [1228, 25] on button "Publish" at bounding box center [1234, 21] width 59 height 24
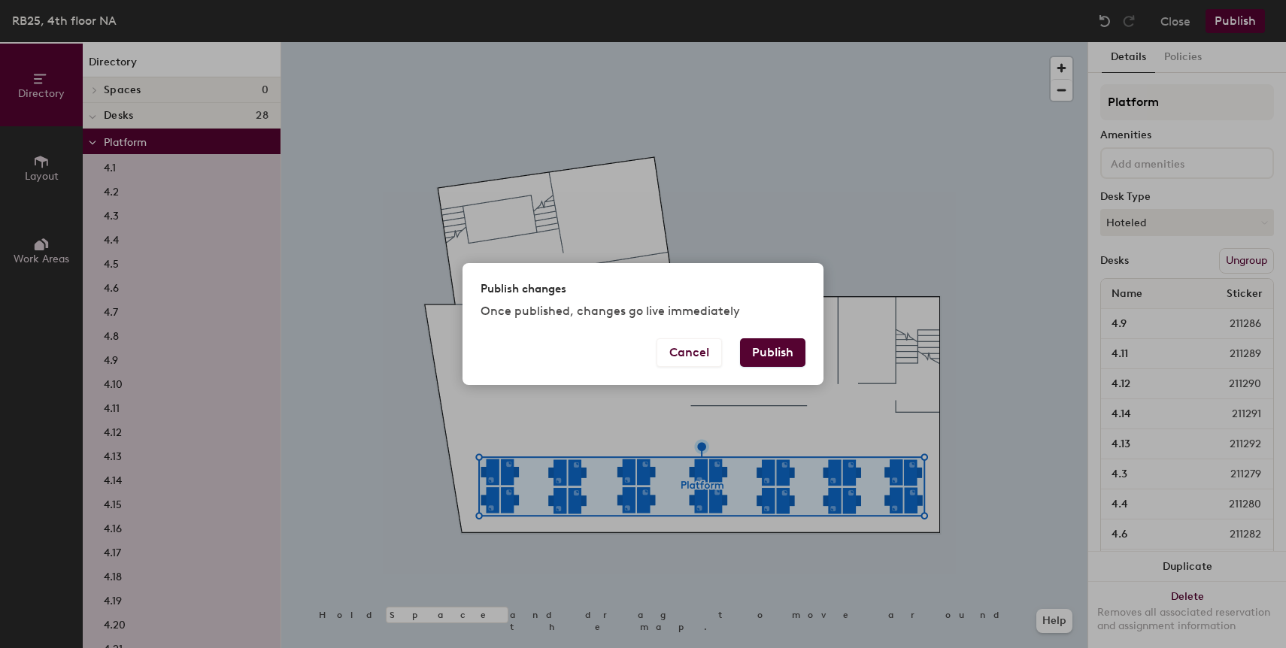
click at [790, 351] on button "Publish" at bounding box center [772, 352] width 65 height 29
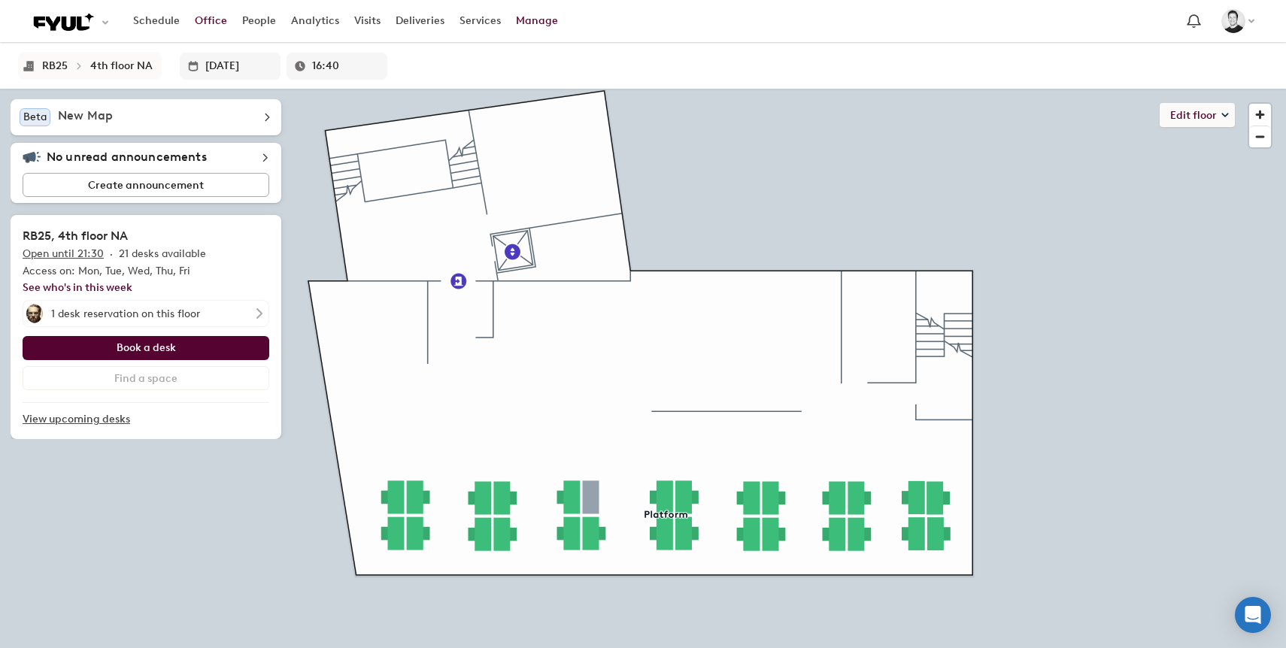
click at [514, 31] on link "Manage" at bounding box center [536, 21] width 57 height 27
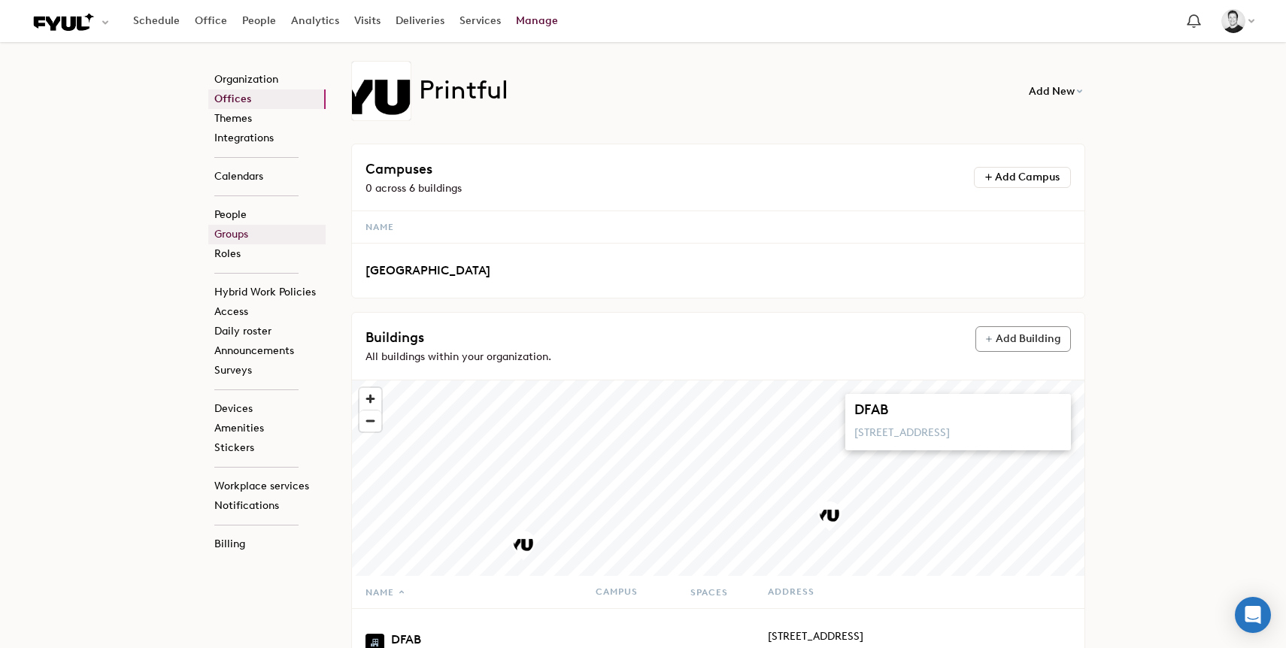
click at [235, 235] on link "Groups" at bounding box center [266, 235] width 117 height 20
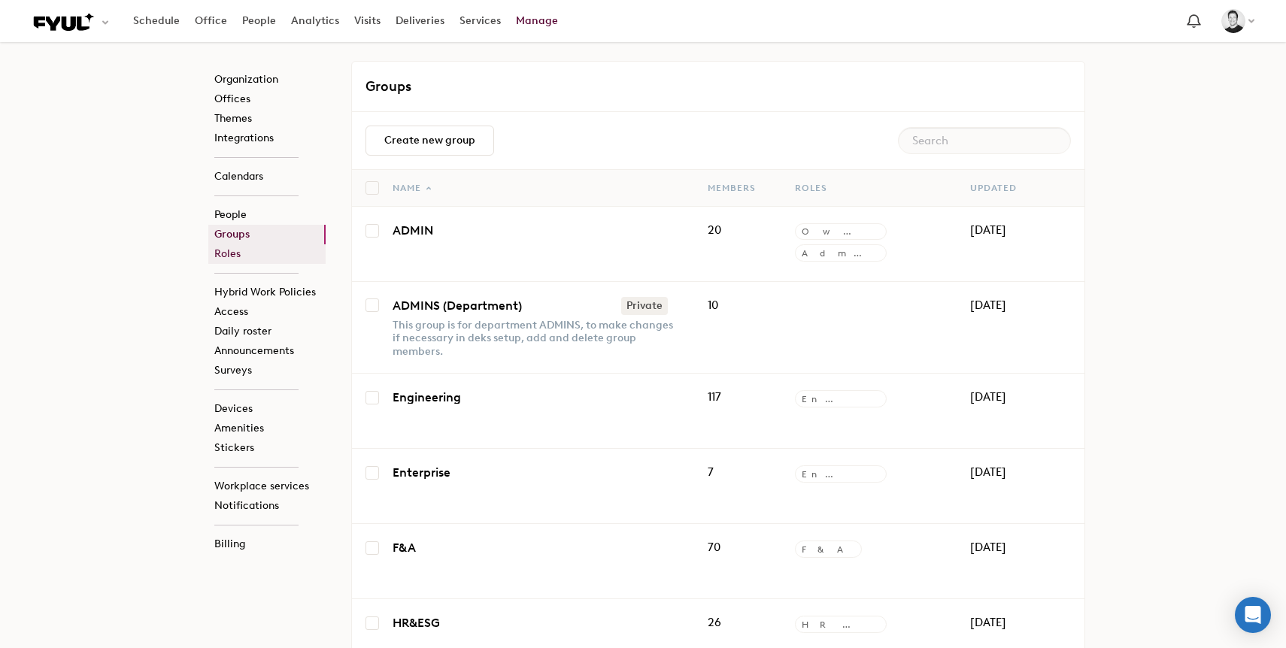
click at [246, 253] on link "Roles" at bounding box center [266, 254] width 117 height 20
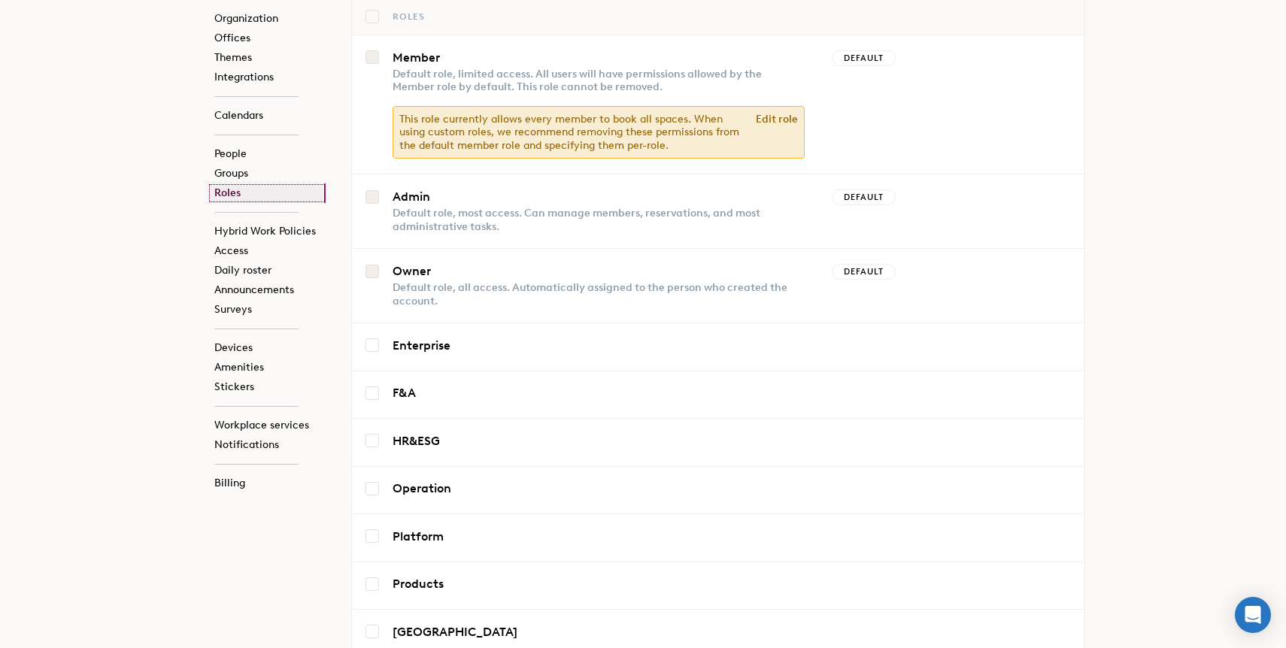
scroll to position [332, 0]
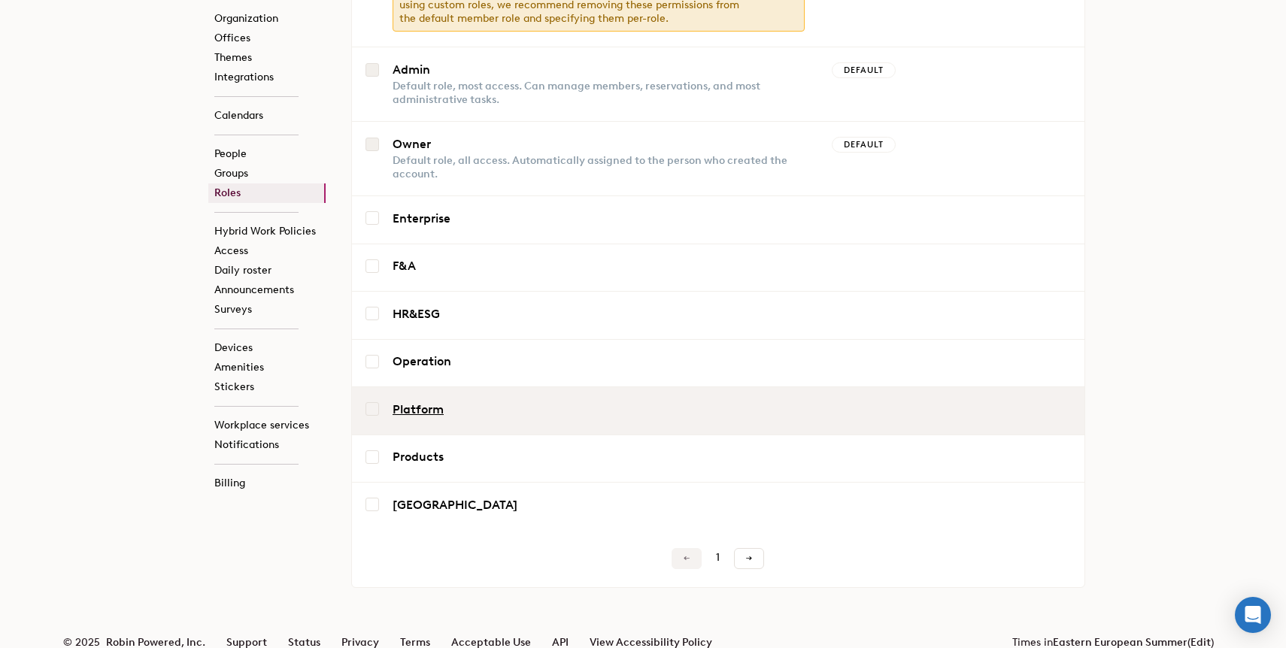
click at [438, 404] on link "Platform" at bounding box center [471, 410] width 158 height 12
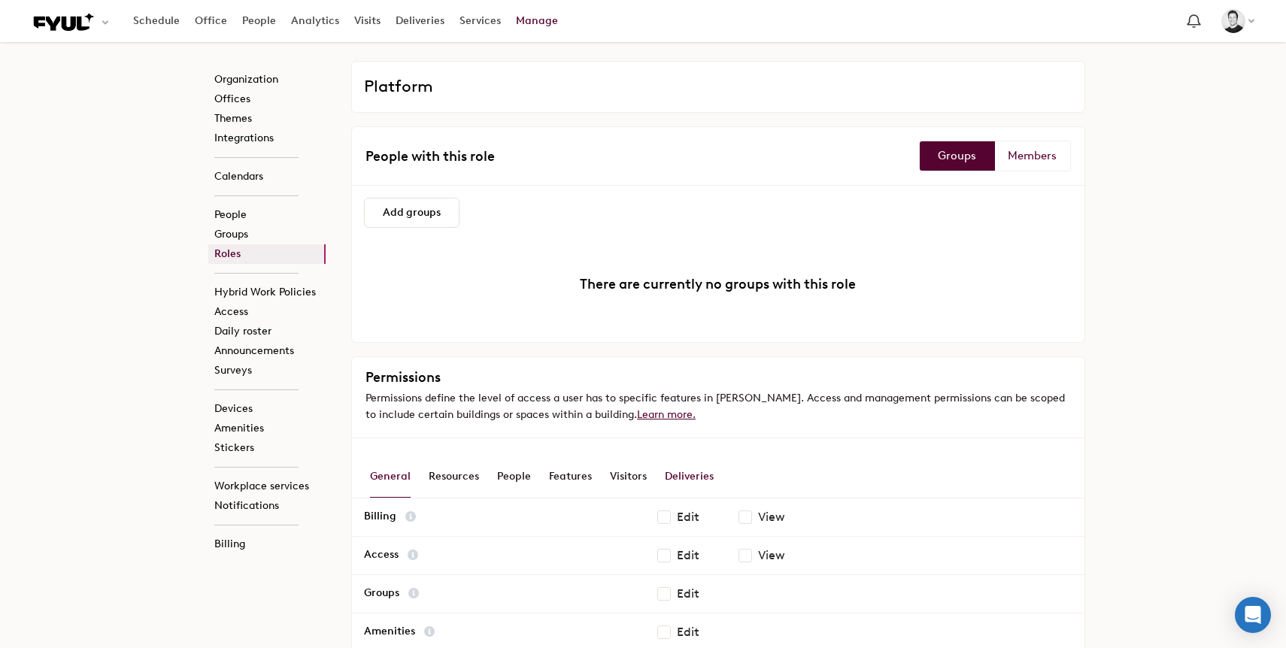
scroll to position [1, 0]
click at [468, 484] on div "Resources" at bounding box center [454, 476] width 50 height 42
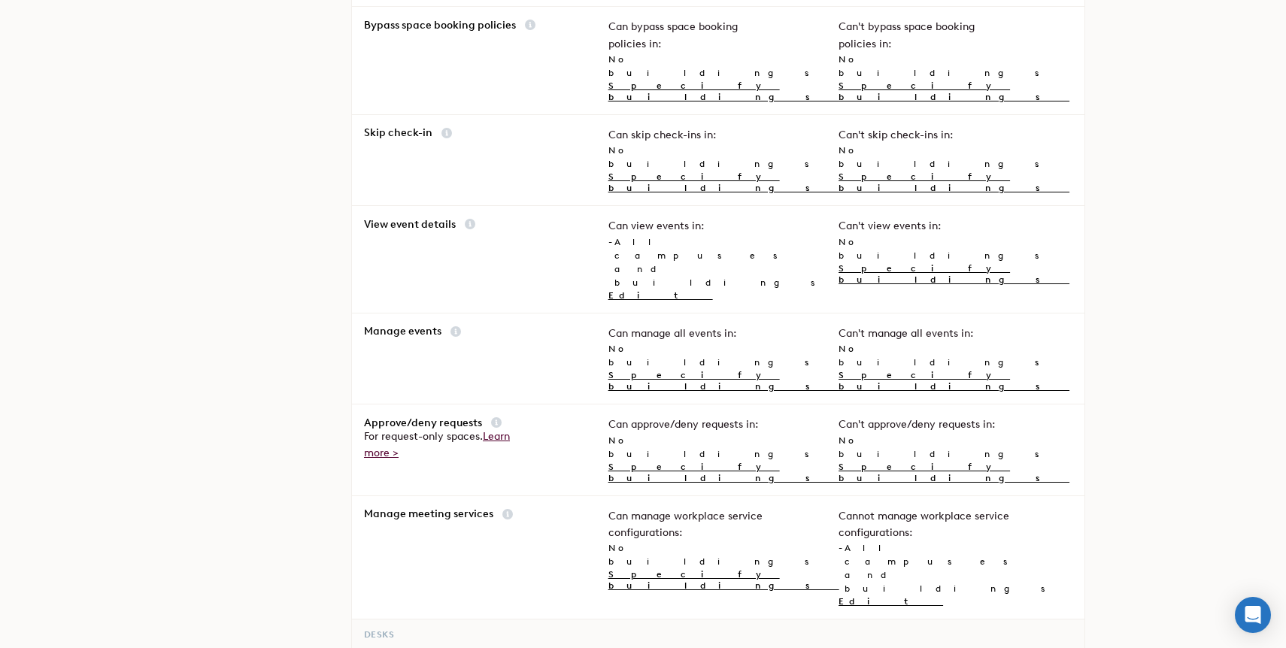
scroll to position [843, 0]
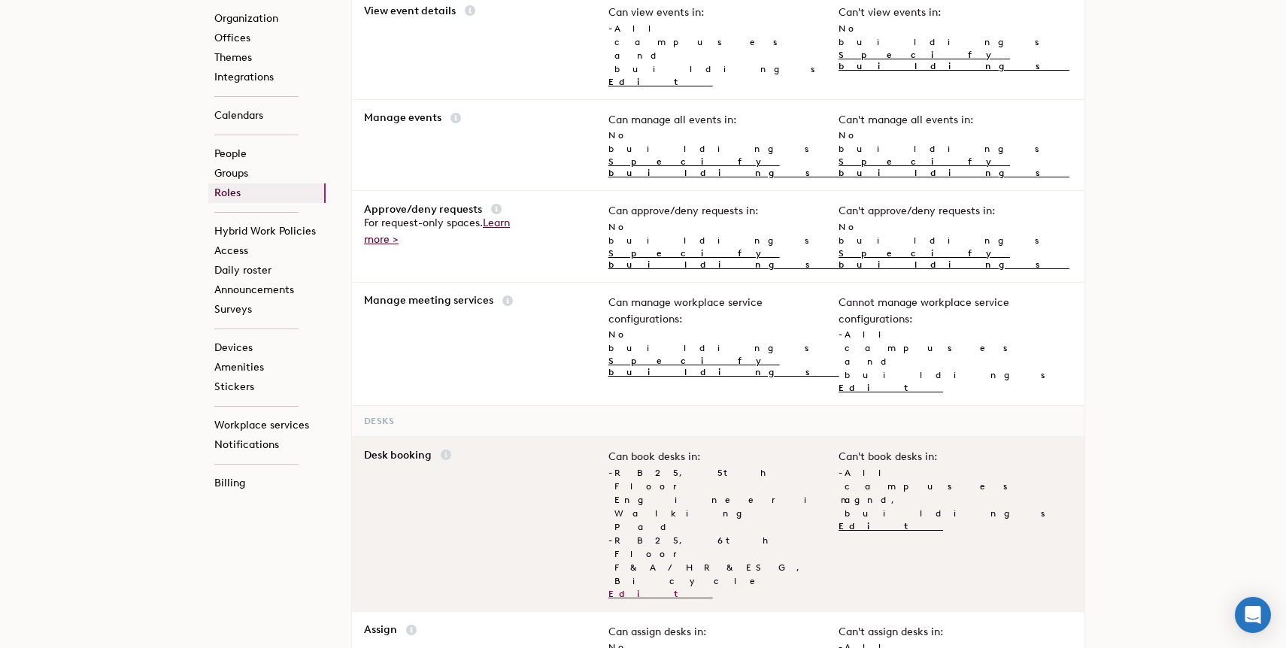
click at [617, 589] on link "Edit" at bounding box center [660, 594] width 105 height 11
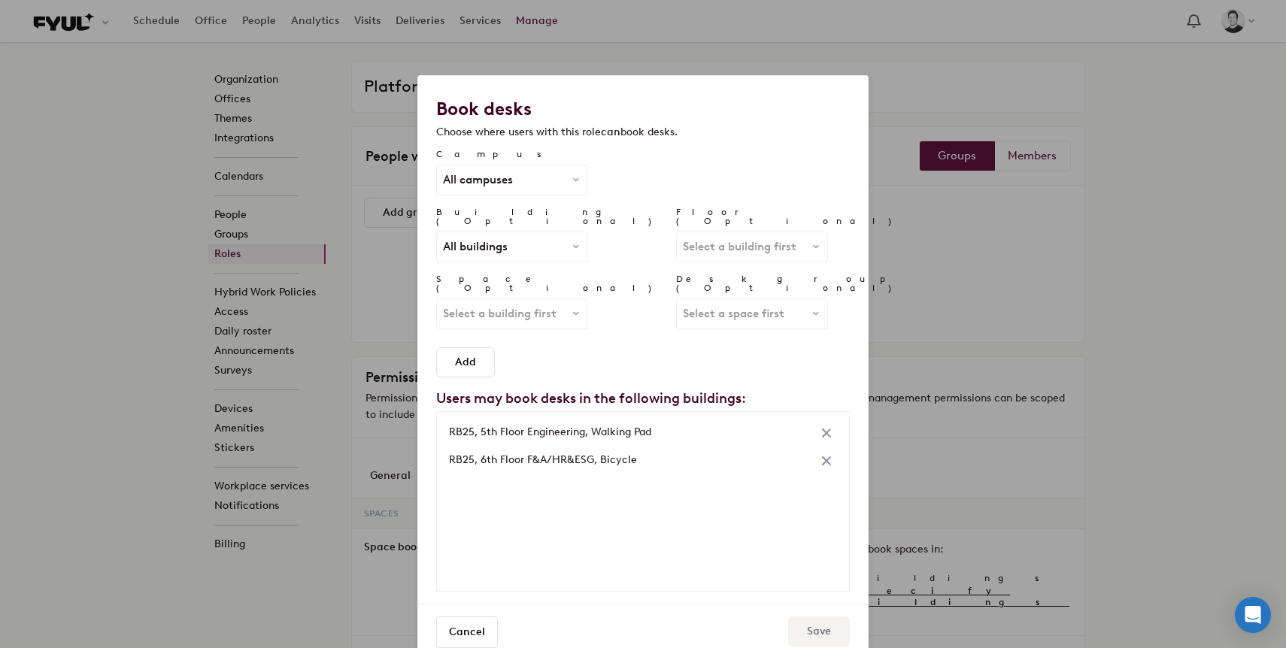
scroll to position [0, 0]
click at [678, 238] on dropdown-refresh "Select a building first All floors" at bounding box center [752, 247] width 152 height 31
click at [585, 232] on div "All buildings All buildings DFAB LP RB25 Tallinn Utopicus Westlake" at bounding box center [512, 246] width 150 height 29
click at [514, 329] on link "RB25" at bounding box center [517, 339] width 132 height 20
click at [733, 241] on span "All floors" at bounding box center [752, 246] width 138 height 11
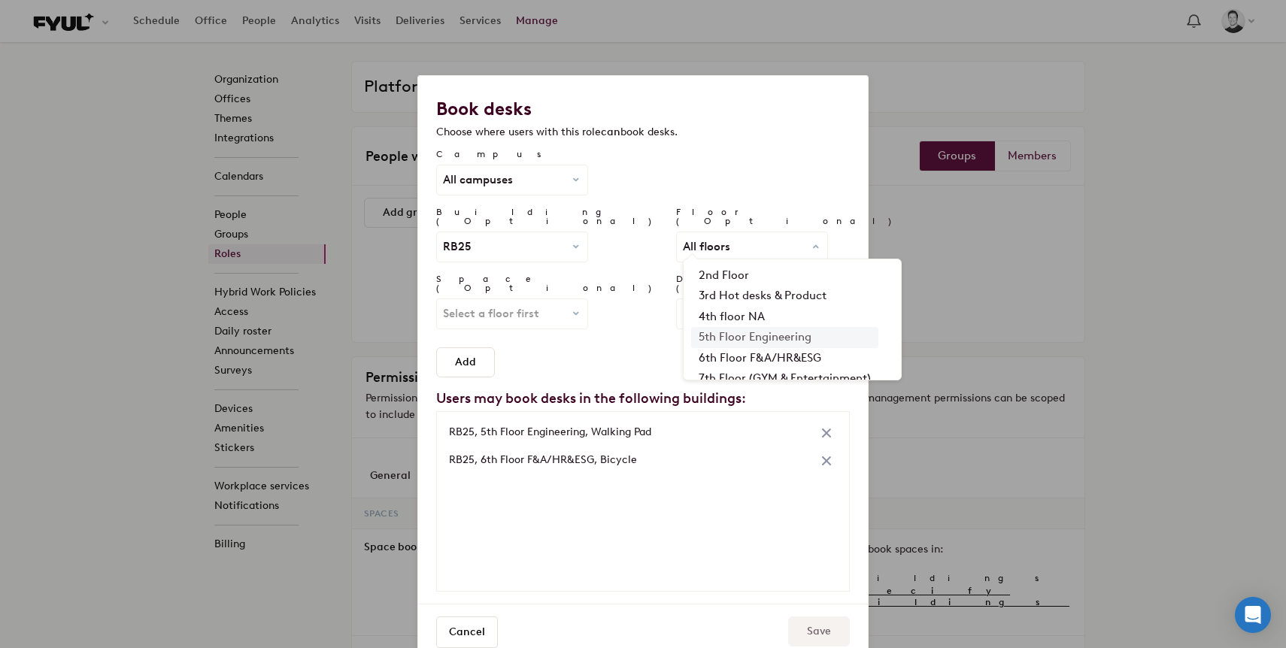
scroll to position [26, 0]
click at [704, 306] on link "4th floor NA" at bounding box center [784, 314] width 187 height 20
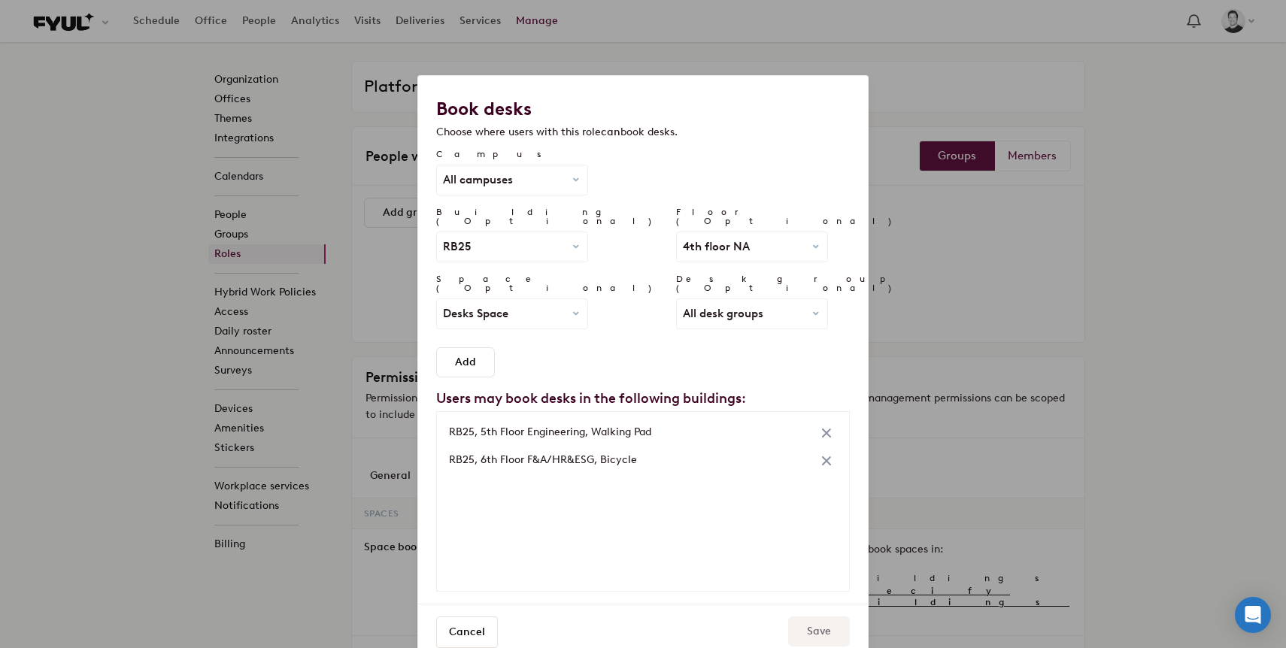
click at [683, 308] on span "All desk groups" at bounding box center [723, 313] width 80 height 11
click at [691, 355] on link "Platform" at bounding box center [741, 365] width 100 height 20
click at [474, 347] on button "Add" at bounding box center [465, 362] width 59 height 30
click at [835, 617] on button "Save" at bounding box center [819, 632] width 62 height 30
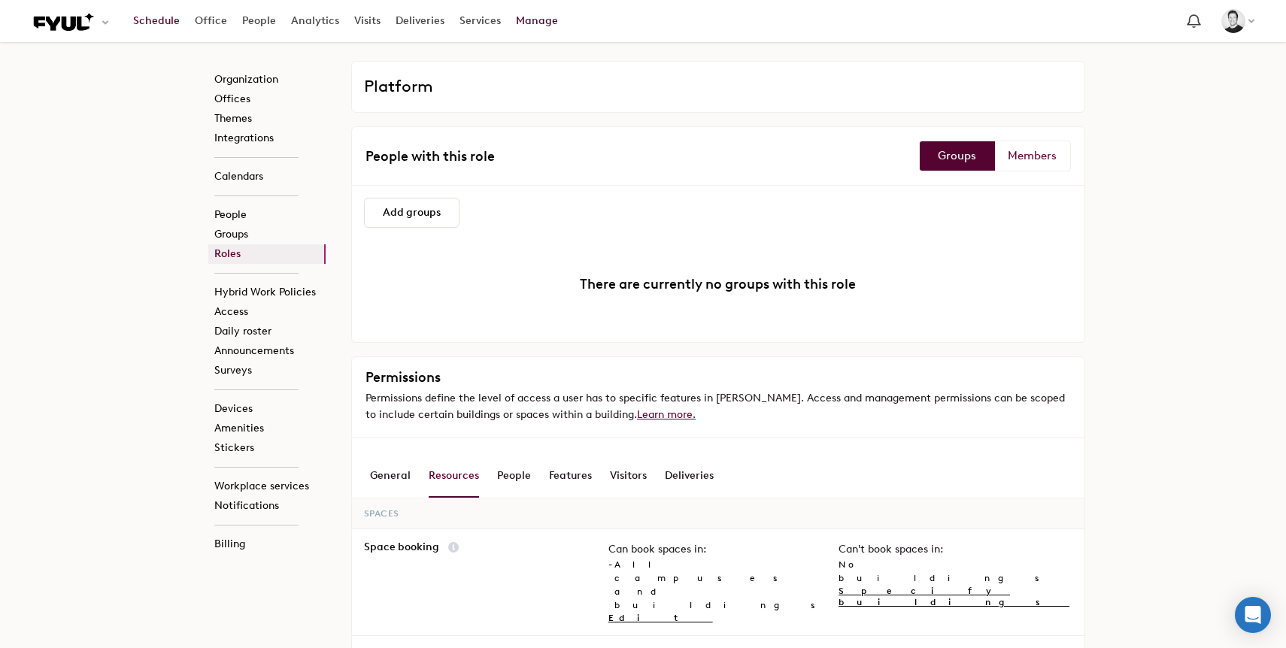
click at [158, 17] on link "Schedule" at bounding box center [157, 21] width 62 height 27
